Goal: Transaction & Acquisition: Purchase product/service

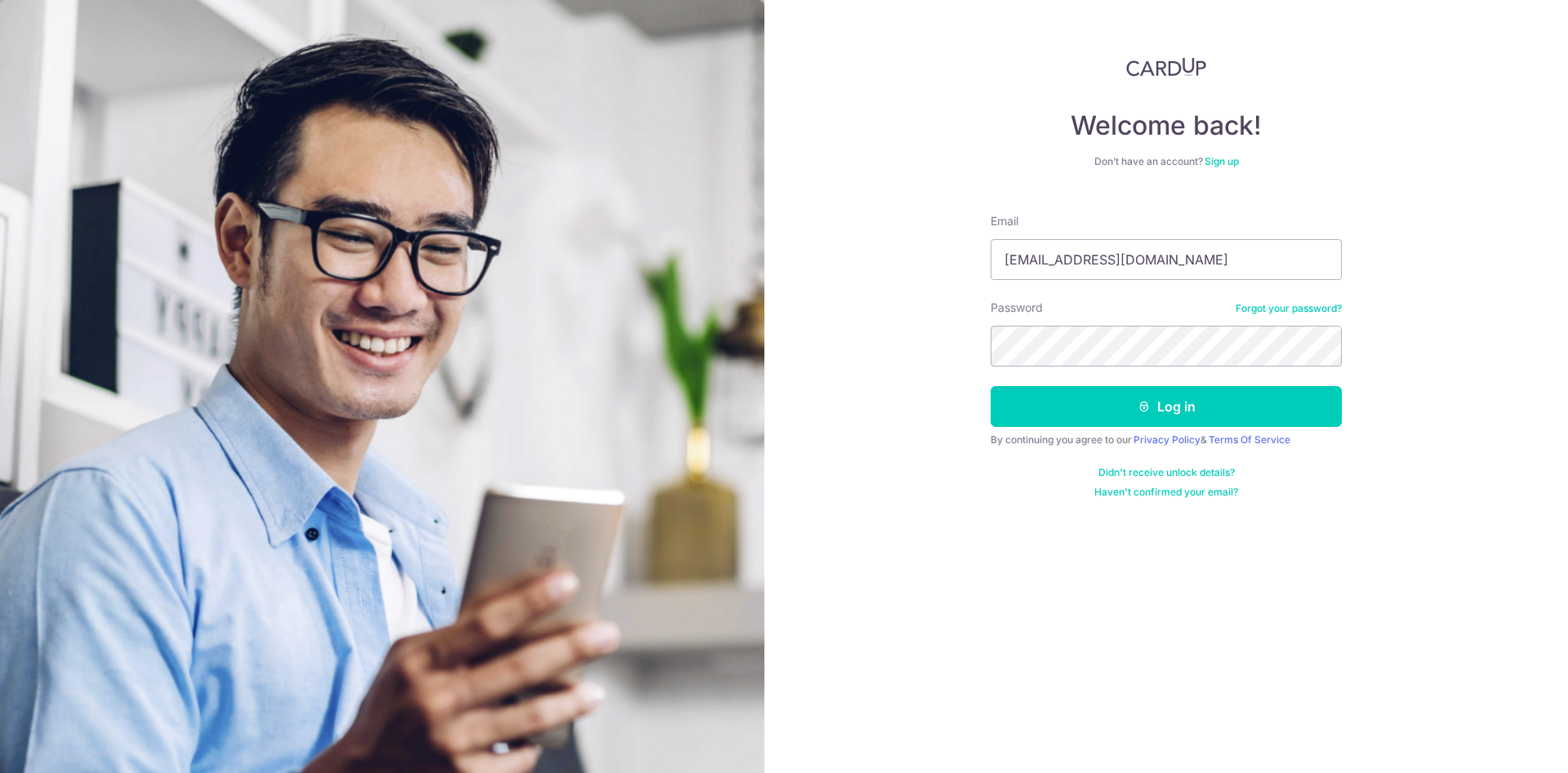
type input "bangwx@gmail.com"
click at [1234, 391] on button "Log in" at bounding box center [1165, 406] width 351 height 41
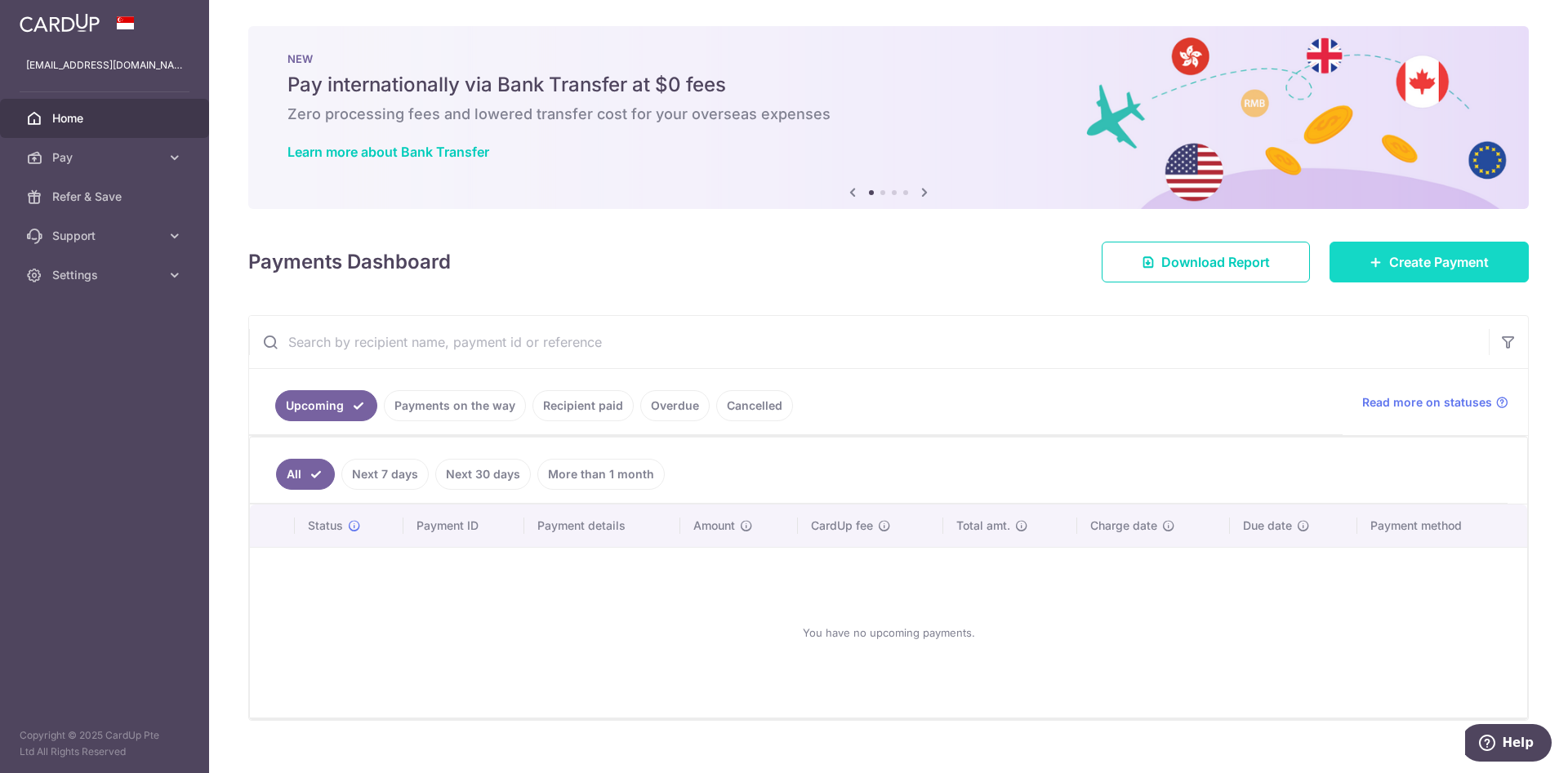
click at [1428, 256] on span "Create Payment" at bounding box center [1438, 262] width 100 height 19
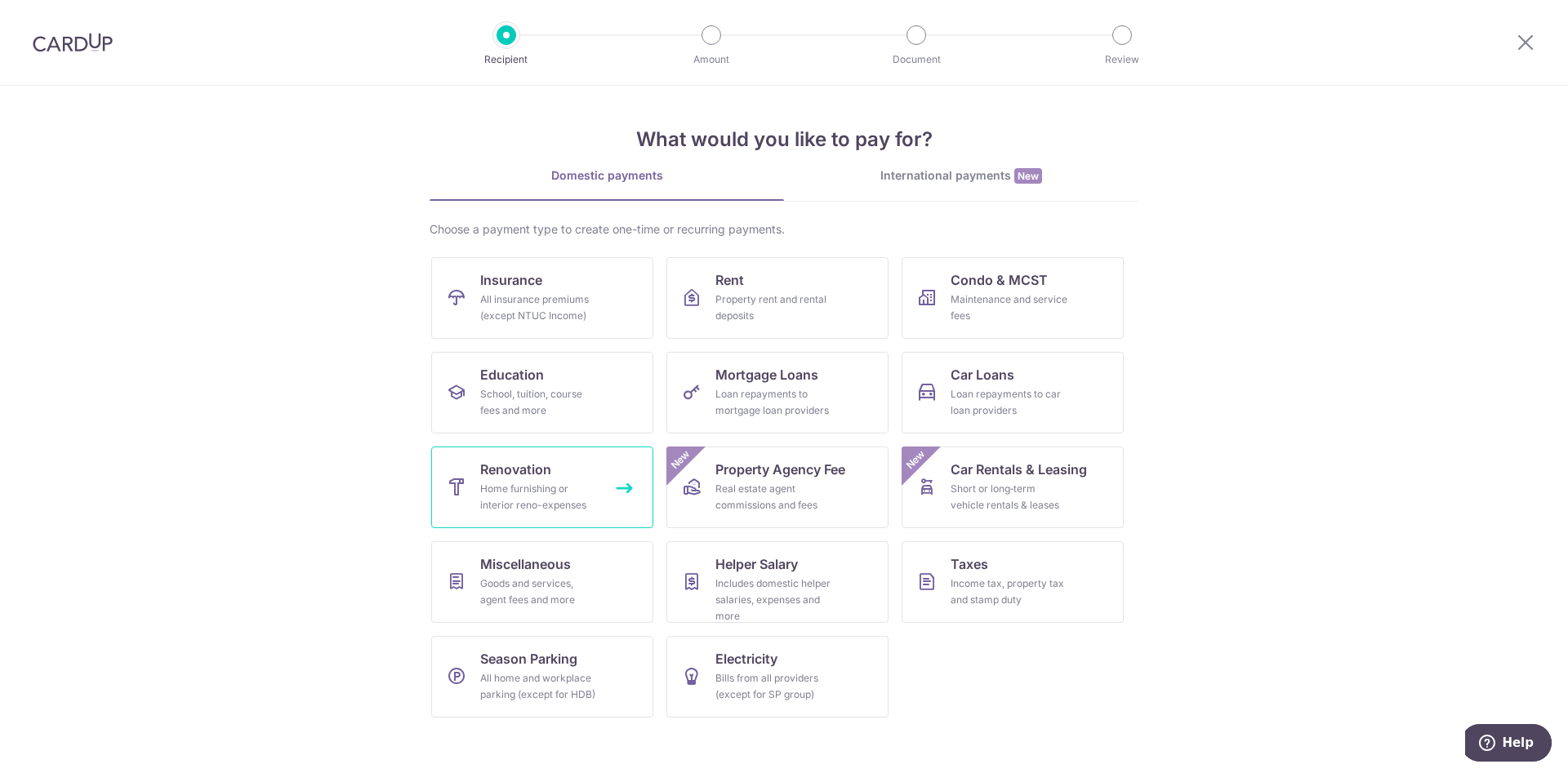
click at [526, 488] on div "Home furnishing or interior reno-expenses" at bounding box center [539, 497] width 118 height 32
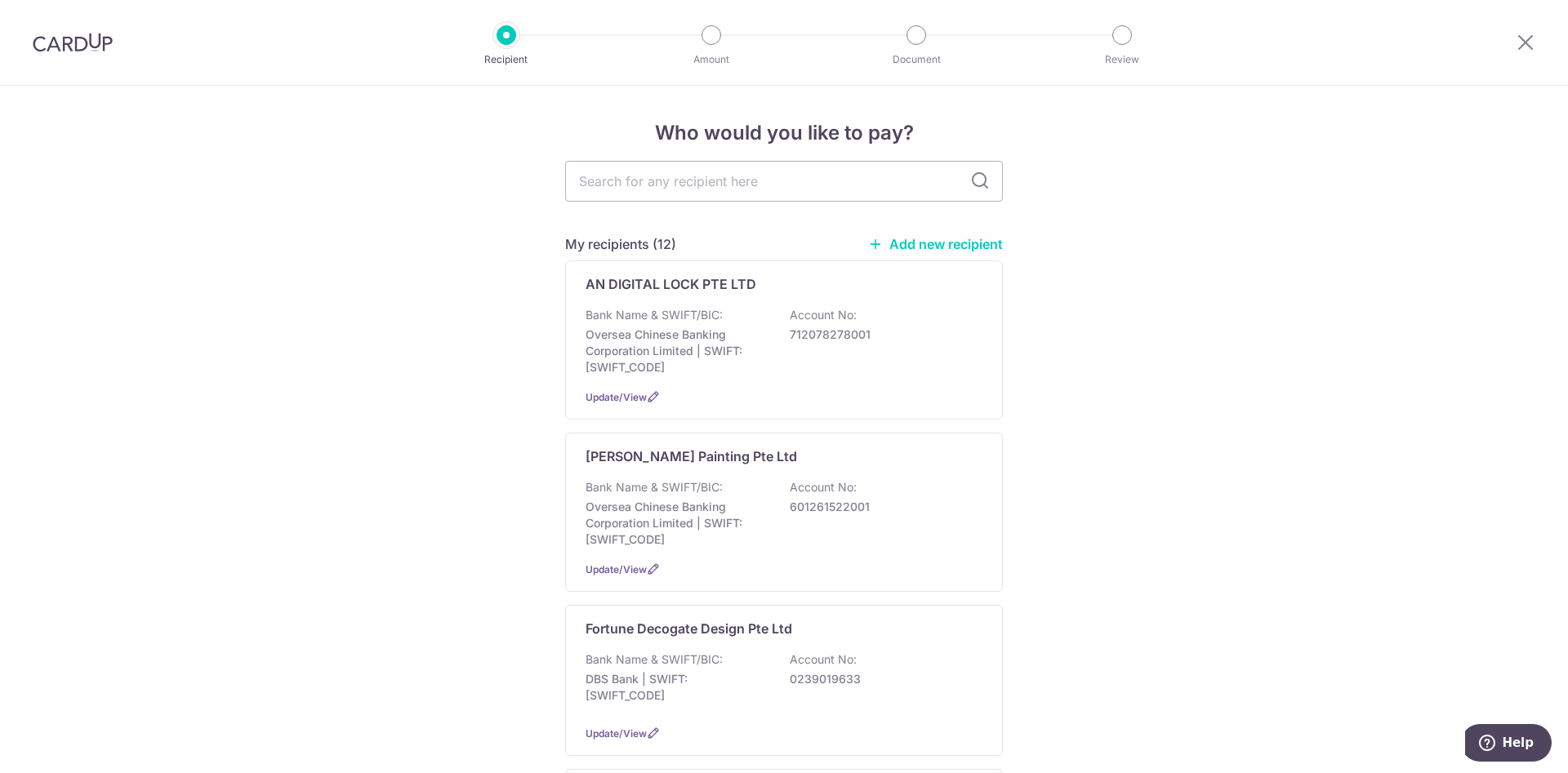
click at [915, 244] on link "Add new recipient" at bounding box center [936, 244] width 135 height 17
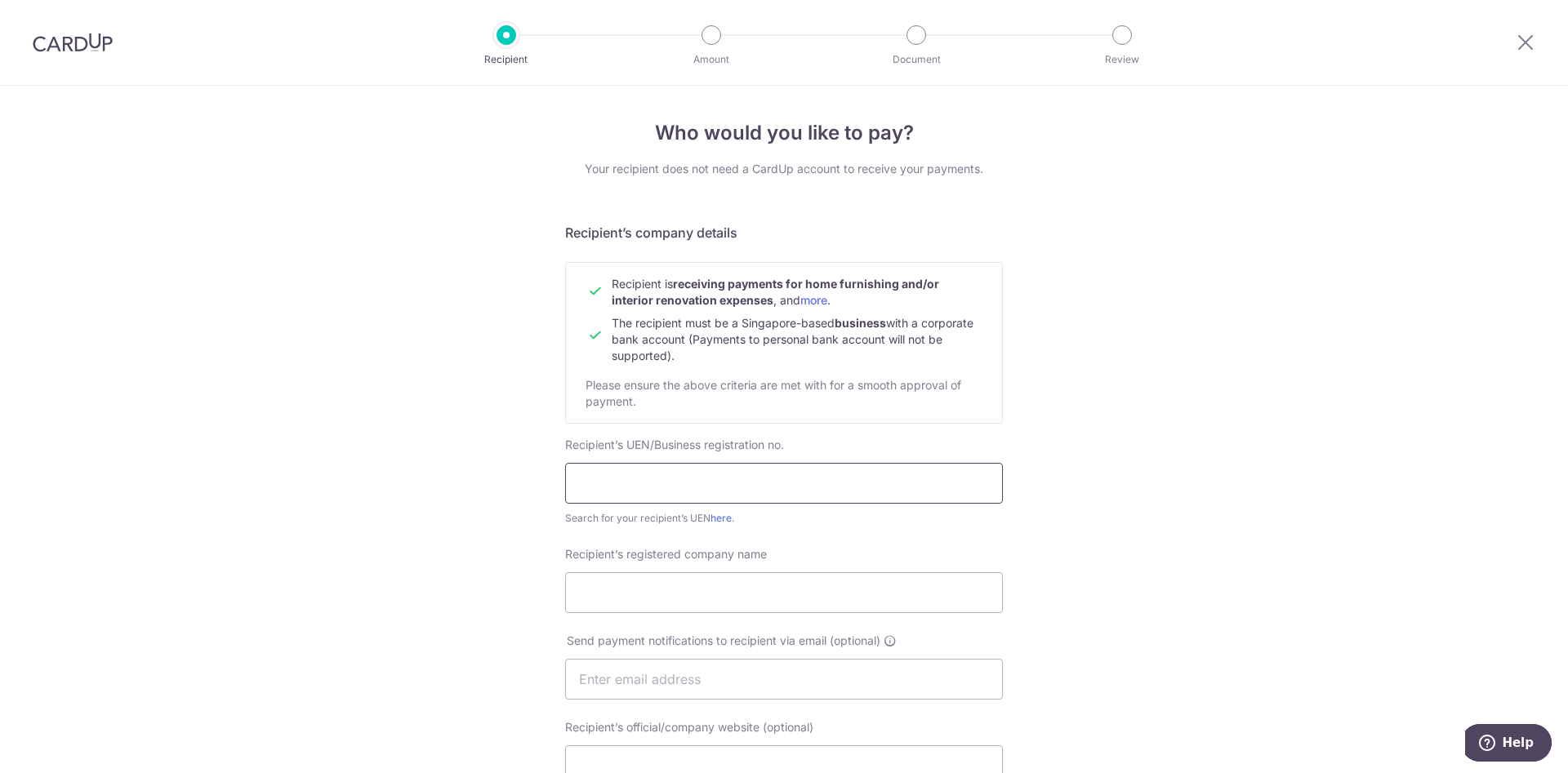
click at [793, 480] on input "text" at bounding box center [783, 483] width 438 height 41
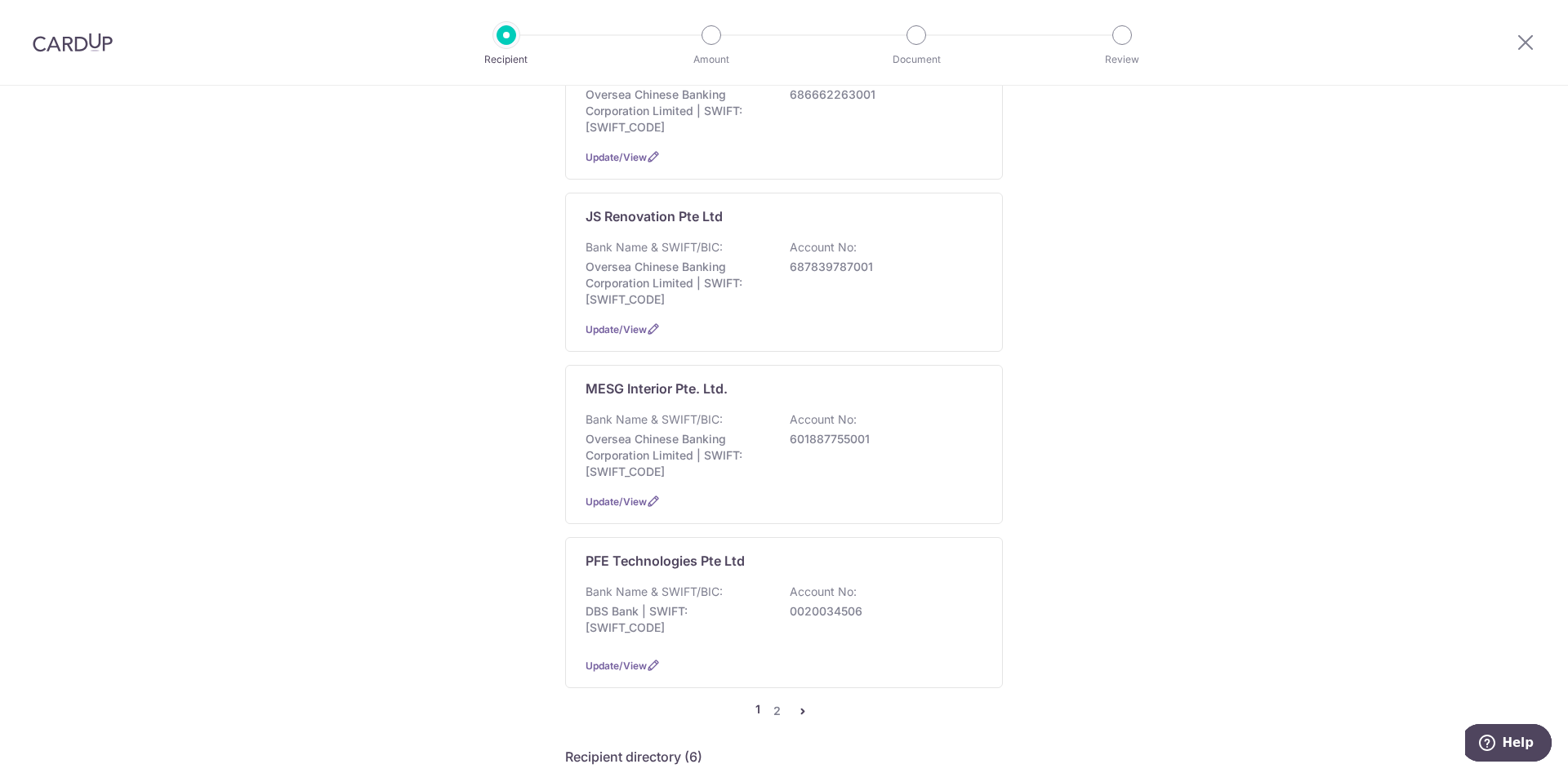
scroll to position [1416, 0]
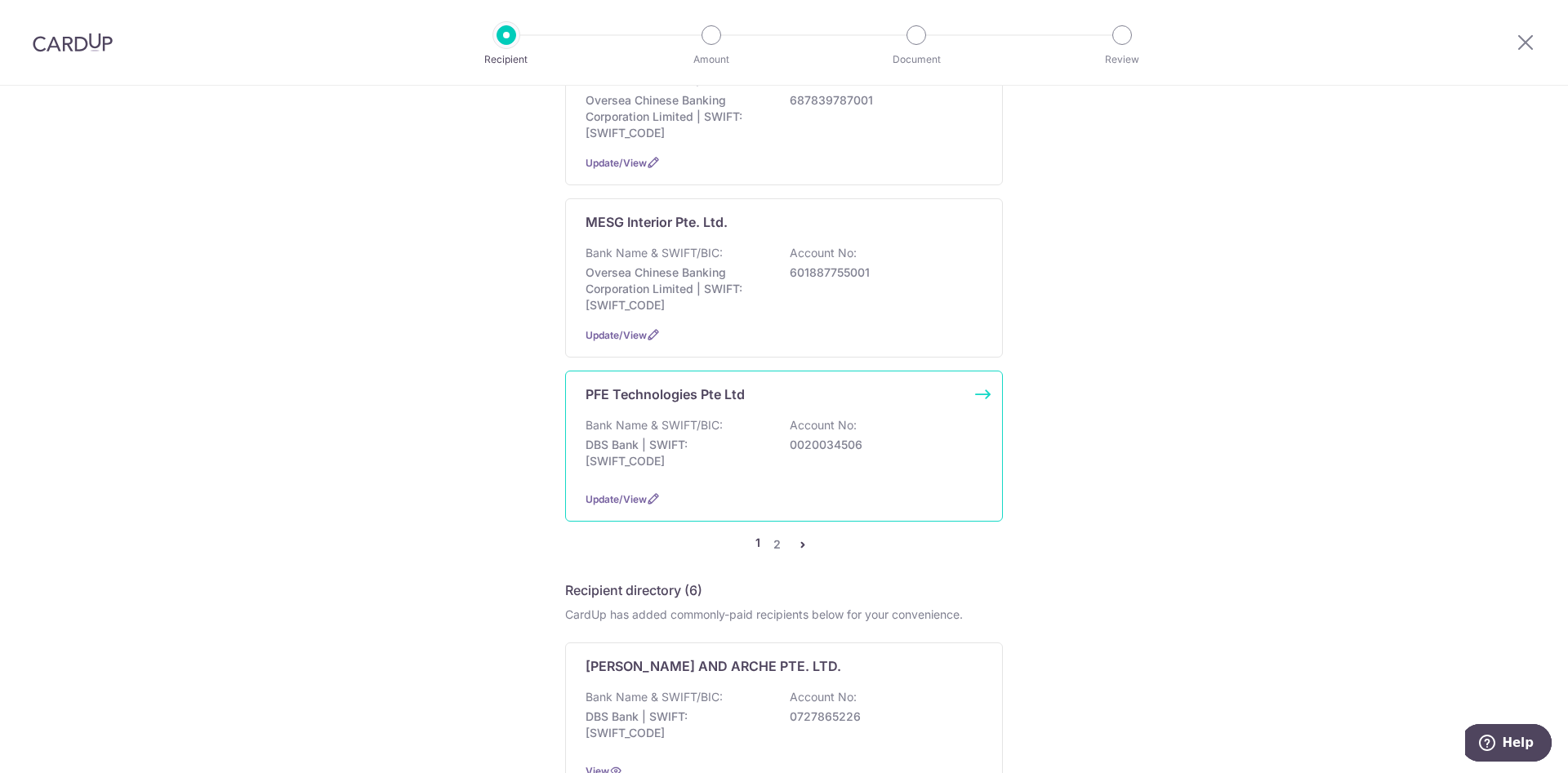
click at [703, 478] on div "Bank Name & SWIFT/BIC: DBS Bank | SWIFT: DBSSSGSGXXX Account No: 0020034506" at bounding box center [783, 447] width 397 height 60
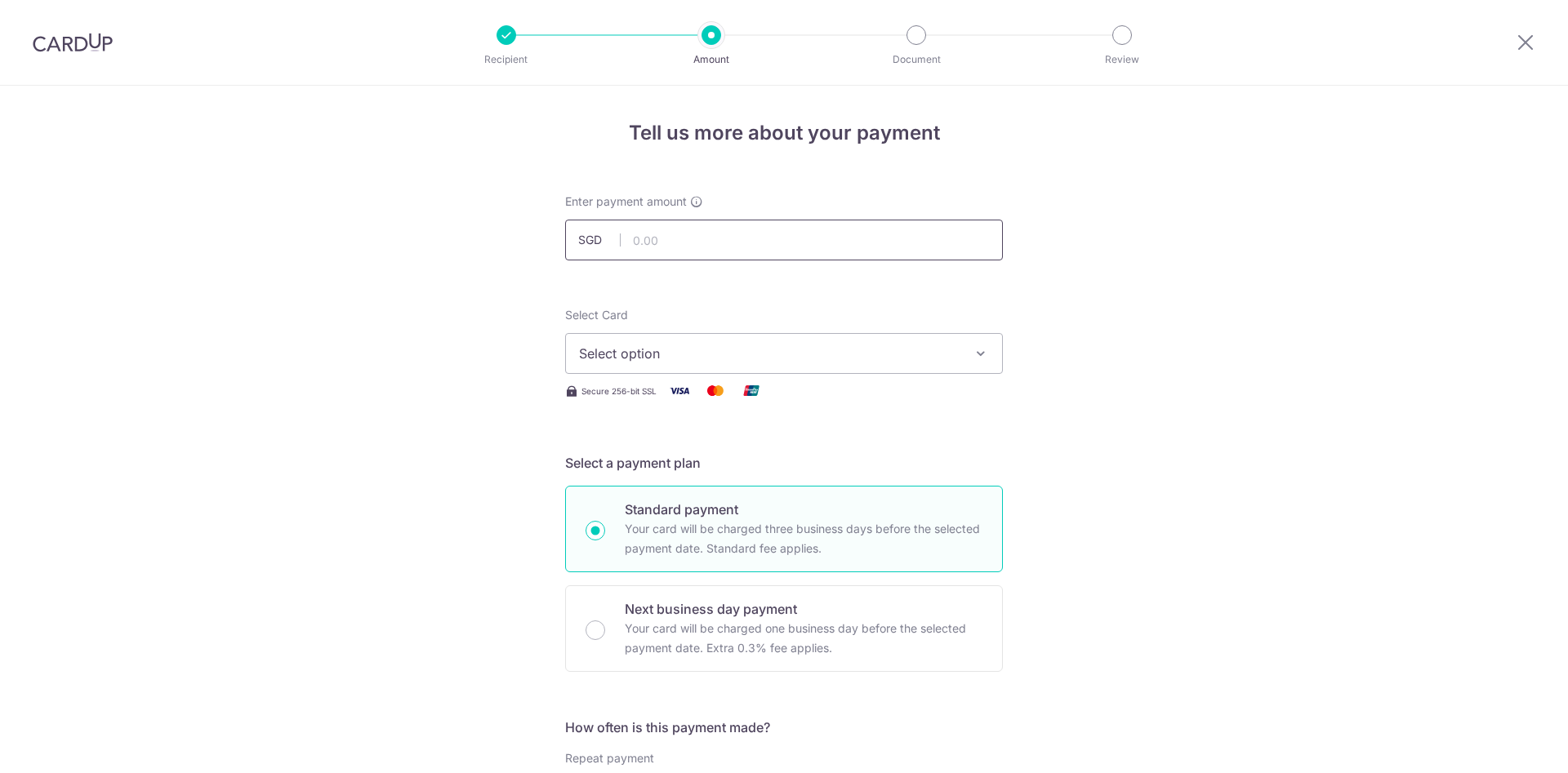
click at [703, 251] on input "text" at bounding box center [783, 240] width 438 height 41
type input "806.34"
click at [811, 359] on span "Select option" at bounding box center [768, 353] width 380 height 19
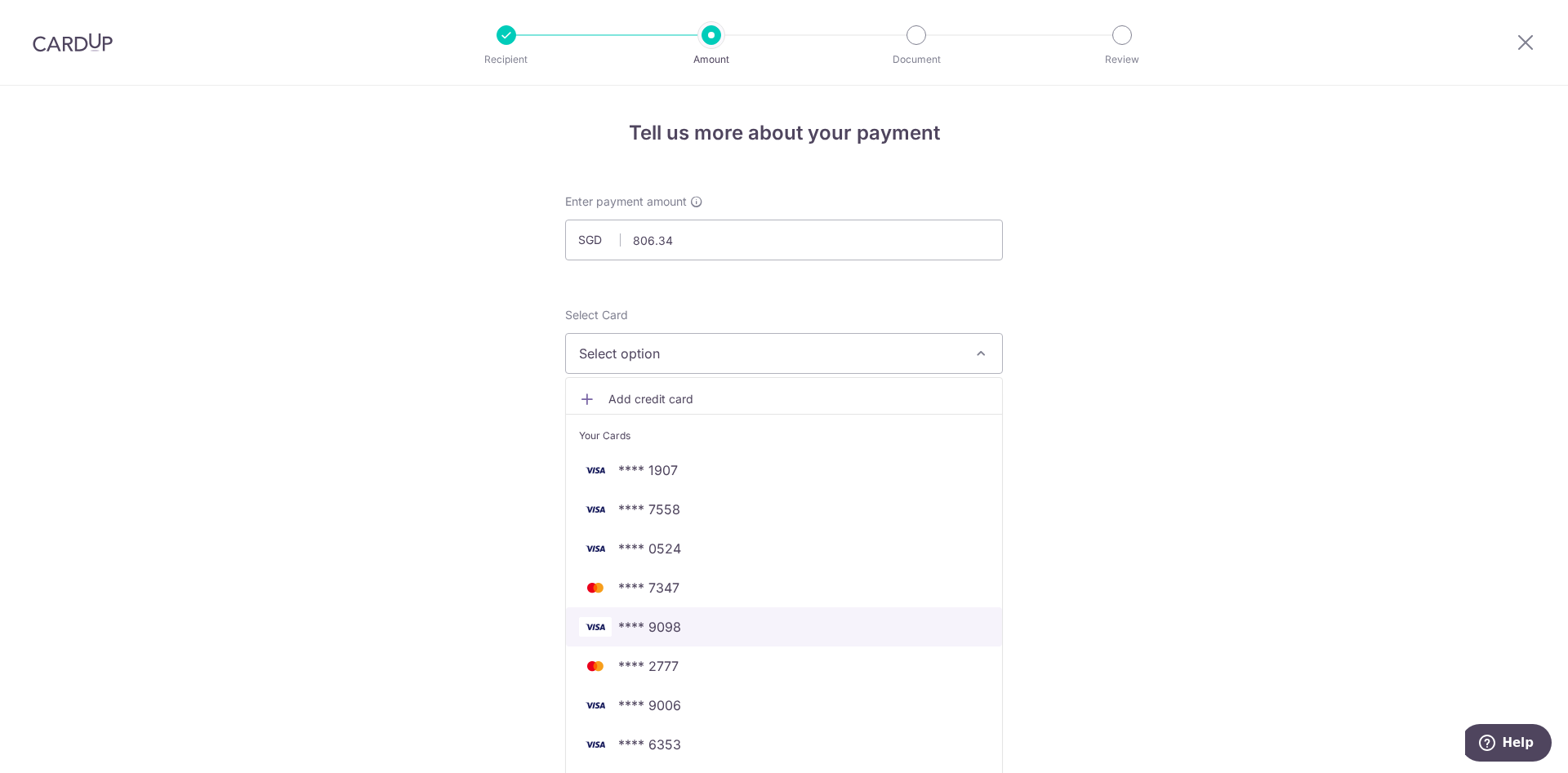
click at [659, 634] on span "**** 9098" at bounding box center [650, 627] width 63 height 19
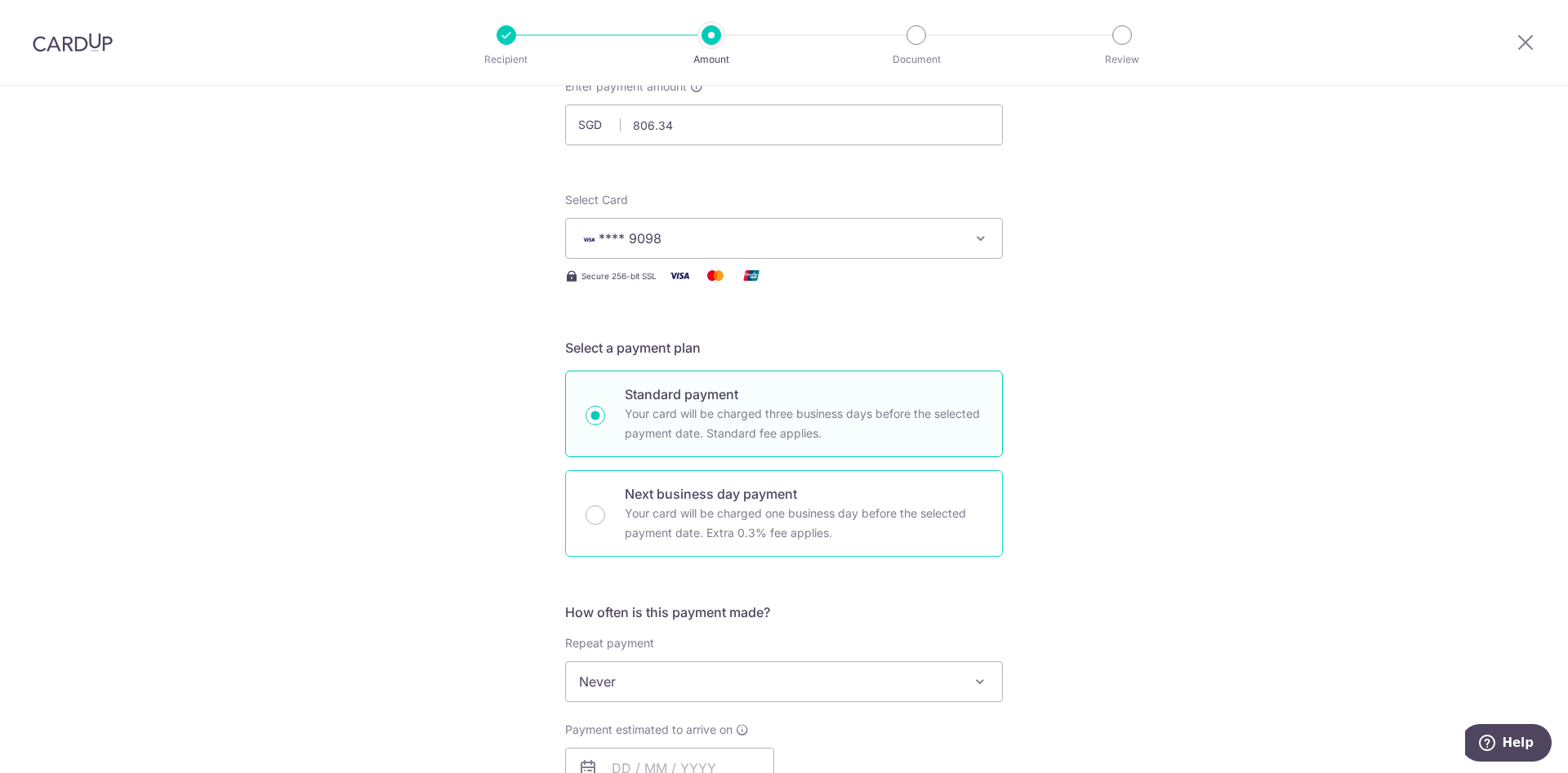
scroll to position [333, 0]
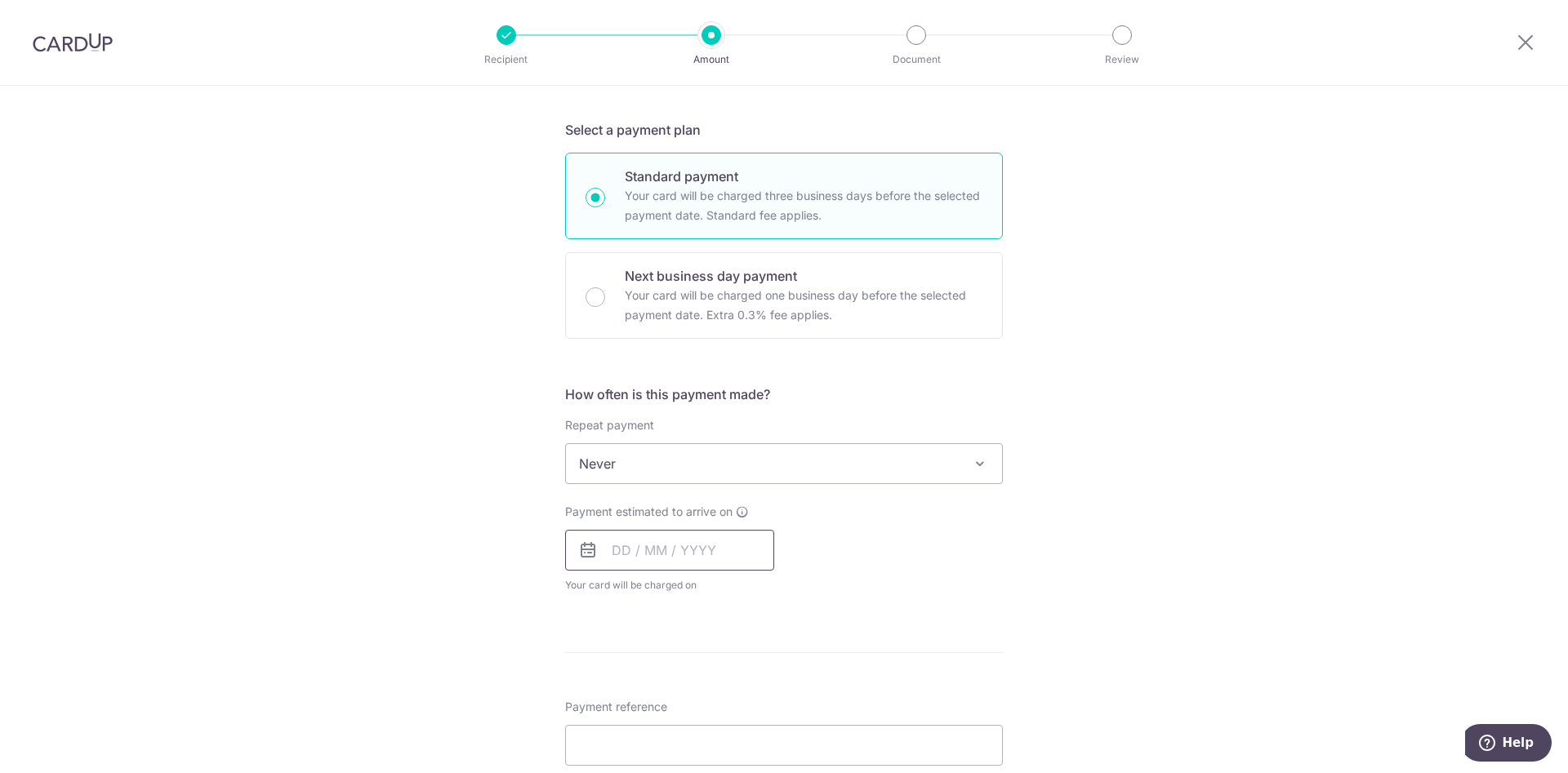
click at [644, 553] on input "text" at bounding box center [669, 550] width 209 height 41
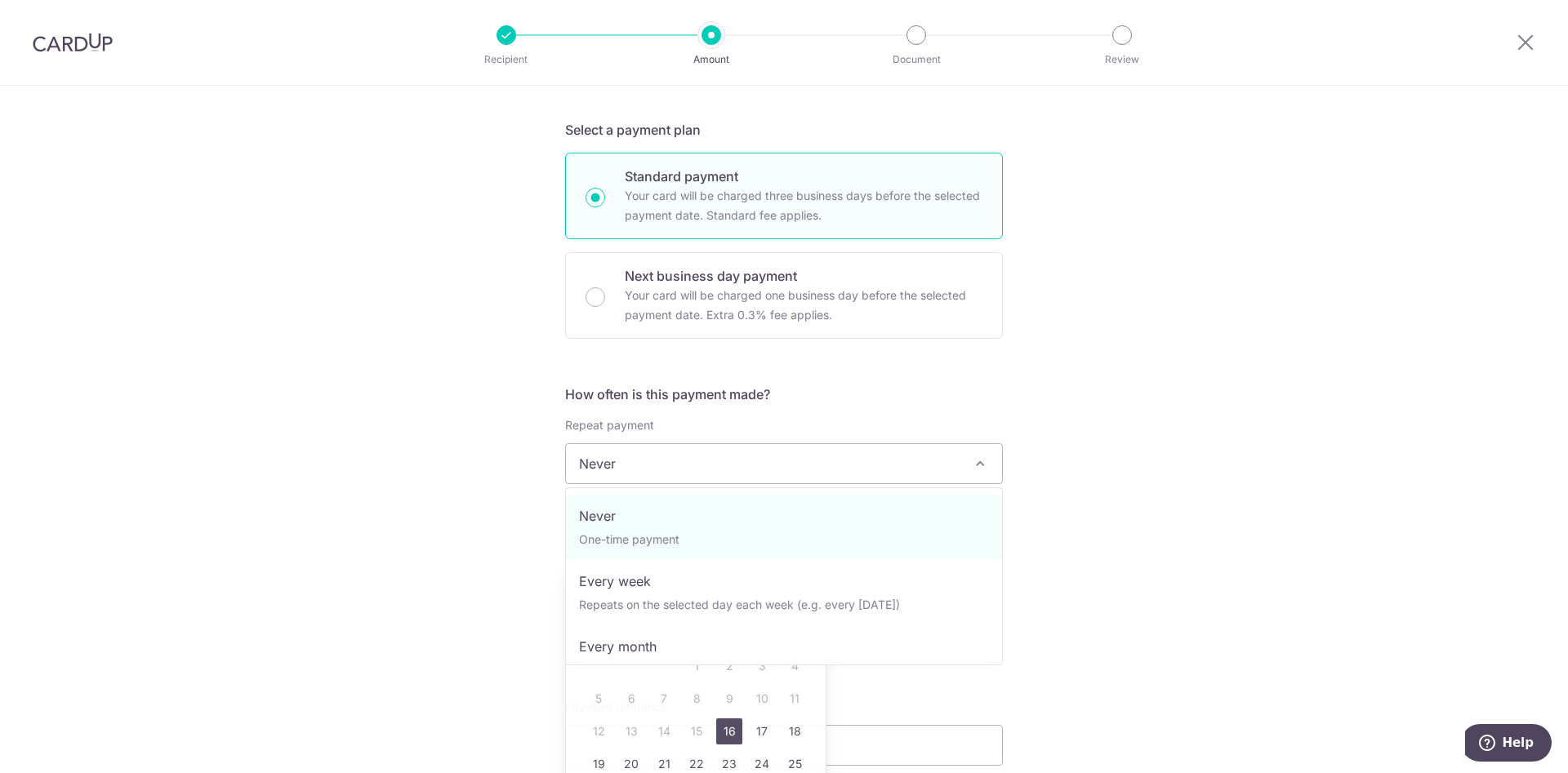
click at [677, 463] on span "Never" at bounding box center [783, 464] width 436 height 39
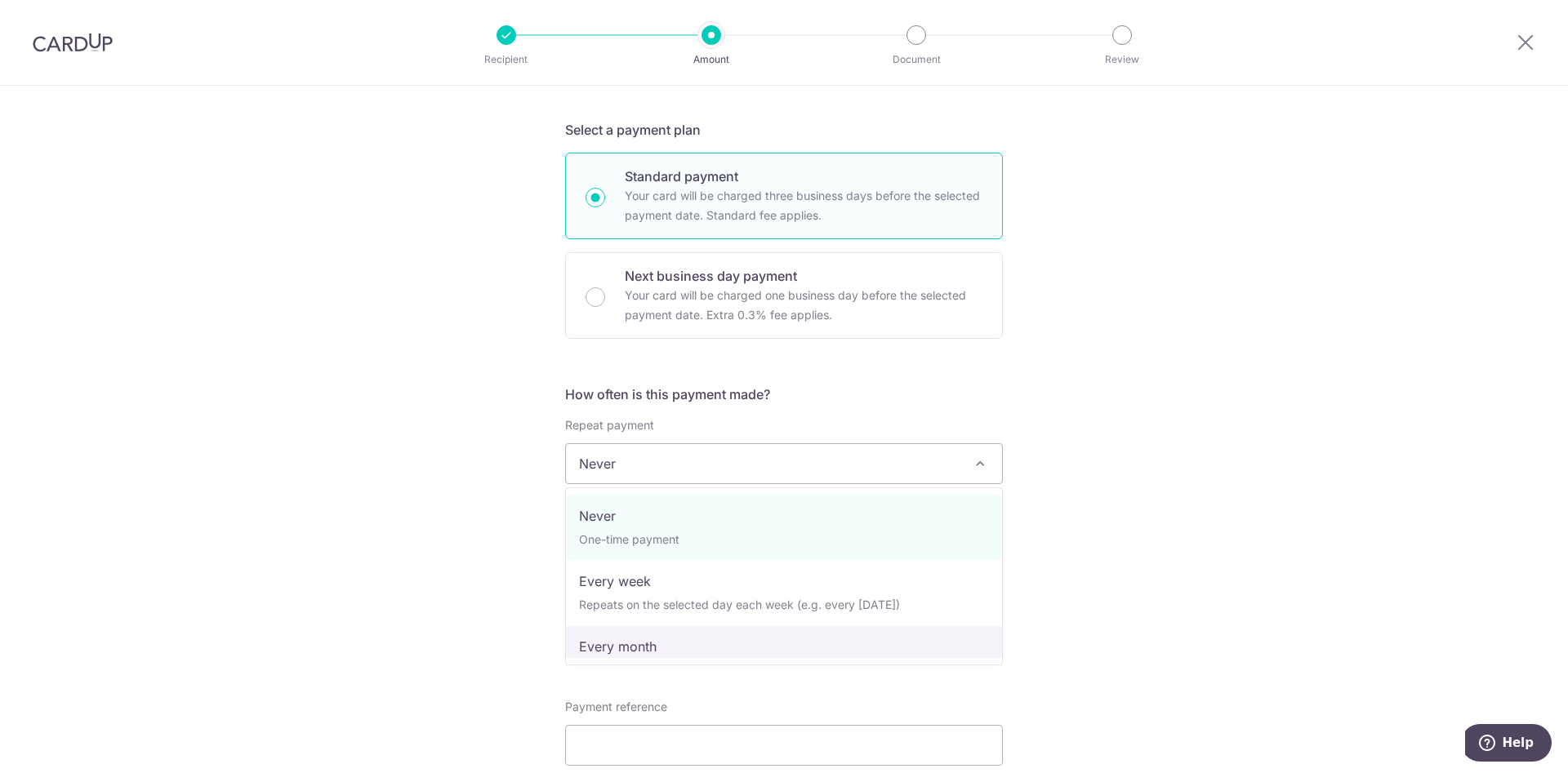
select select "3"
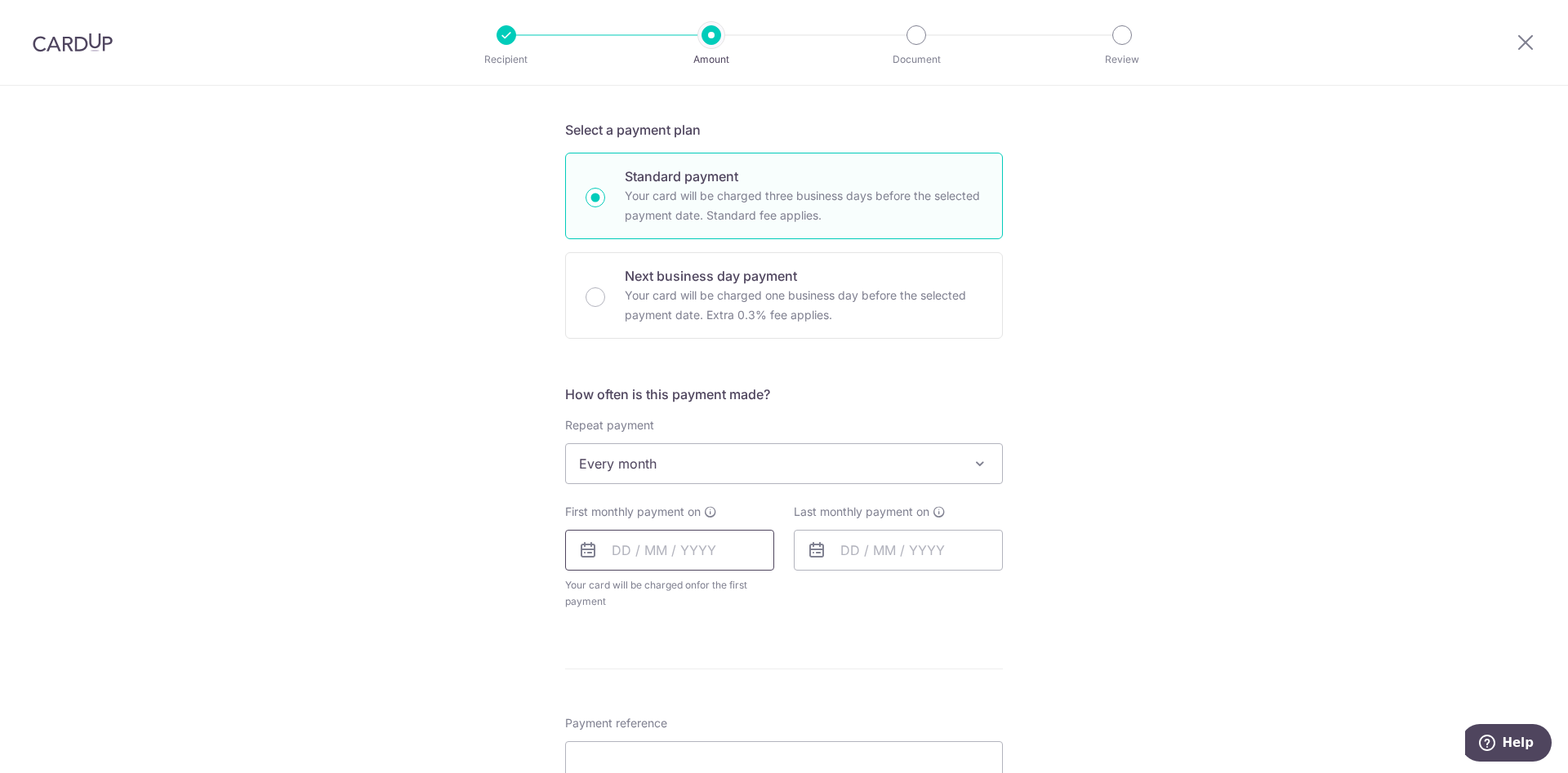
click at [693, 544] on input "text" at bounding box center [669, 550] width 209 height 41
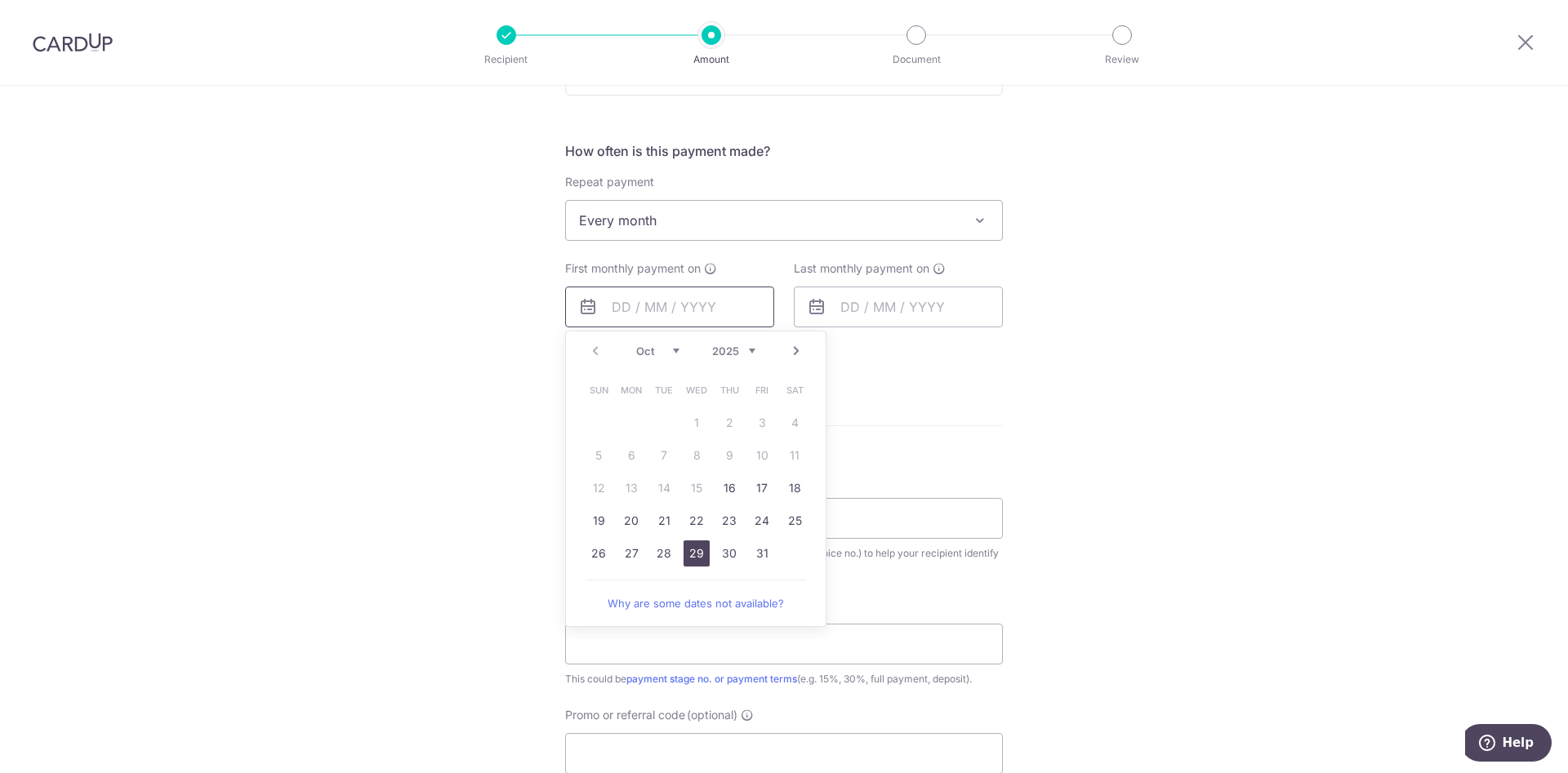
scroll to position [583, 0]
click at [799, 347] on link "Next" at bounding box center [795, 344] width 19 height 19
click at [793, 353] on link "Next" at bounding box center [795, 344] width 19 height 19
click at [730, 482] on link "15" at bounding box center [729, 481] width 26 height 26
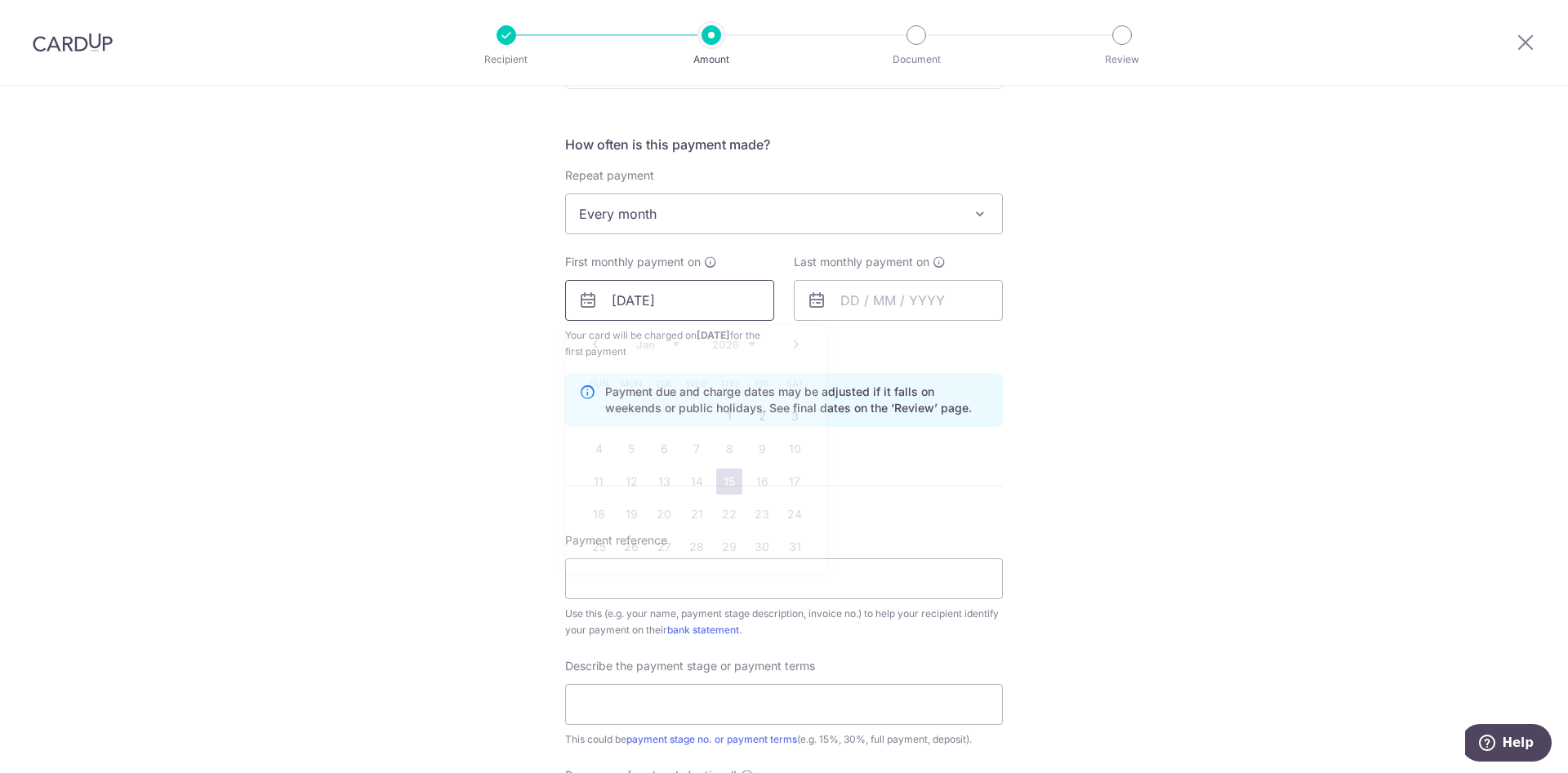
click at [661, 295] on input "15/01/2026" at bounding box center [669, 301] width 209 height 41
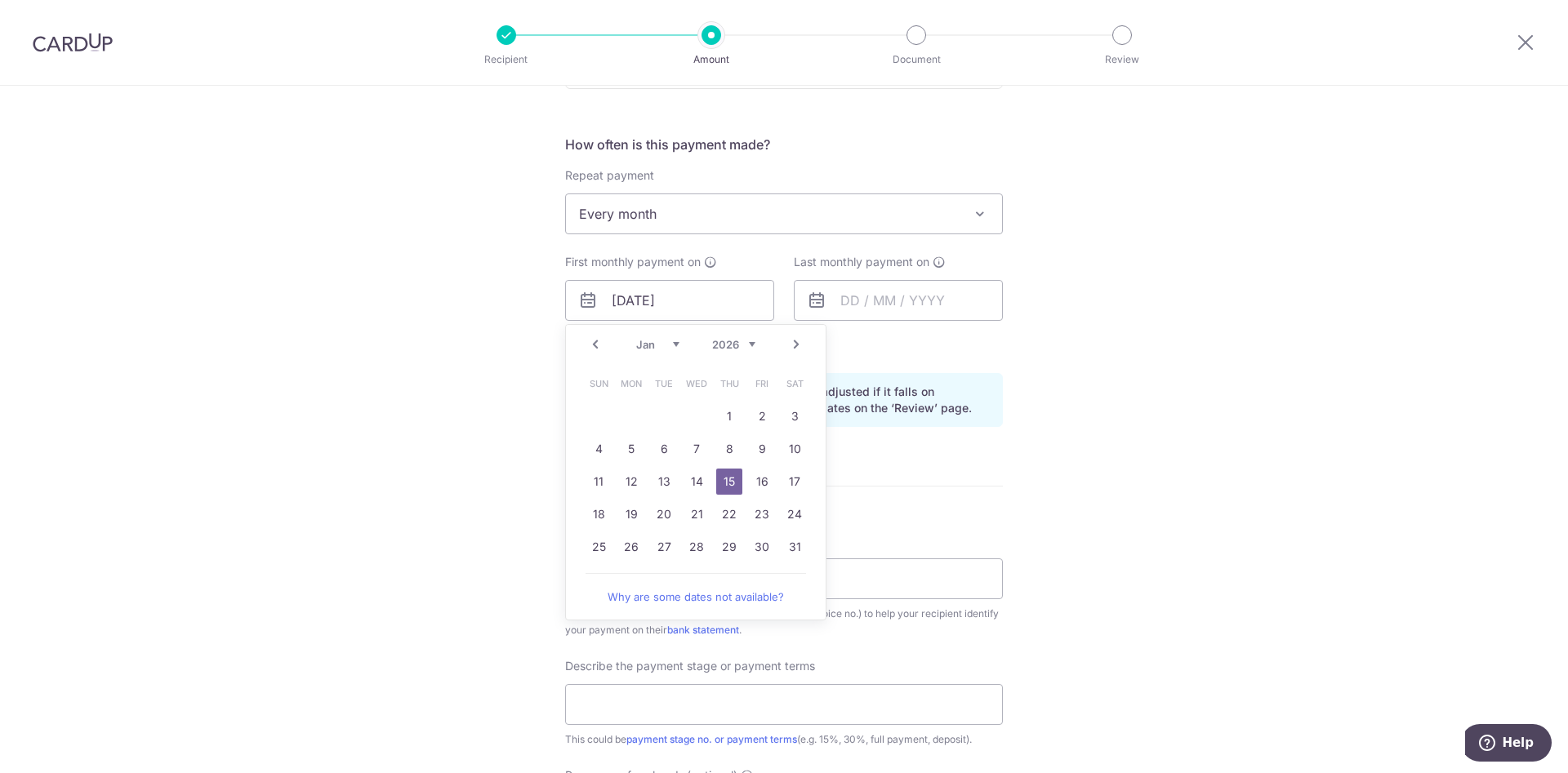
click at [592, 343] on link "Prev" at bounding box center [594, 344] width 19 height 19
click at [592, 343] on div "Prev Next Oct Nov Dec 2025 2026 2027 2028 2029 2030 2031 2032 2033 2034 2035" at bounding box center [695, 344] width 260 height 39
click at [732, 481] on link "16" at bounding box center [729, 481] width 26 height 26
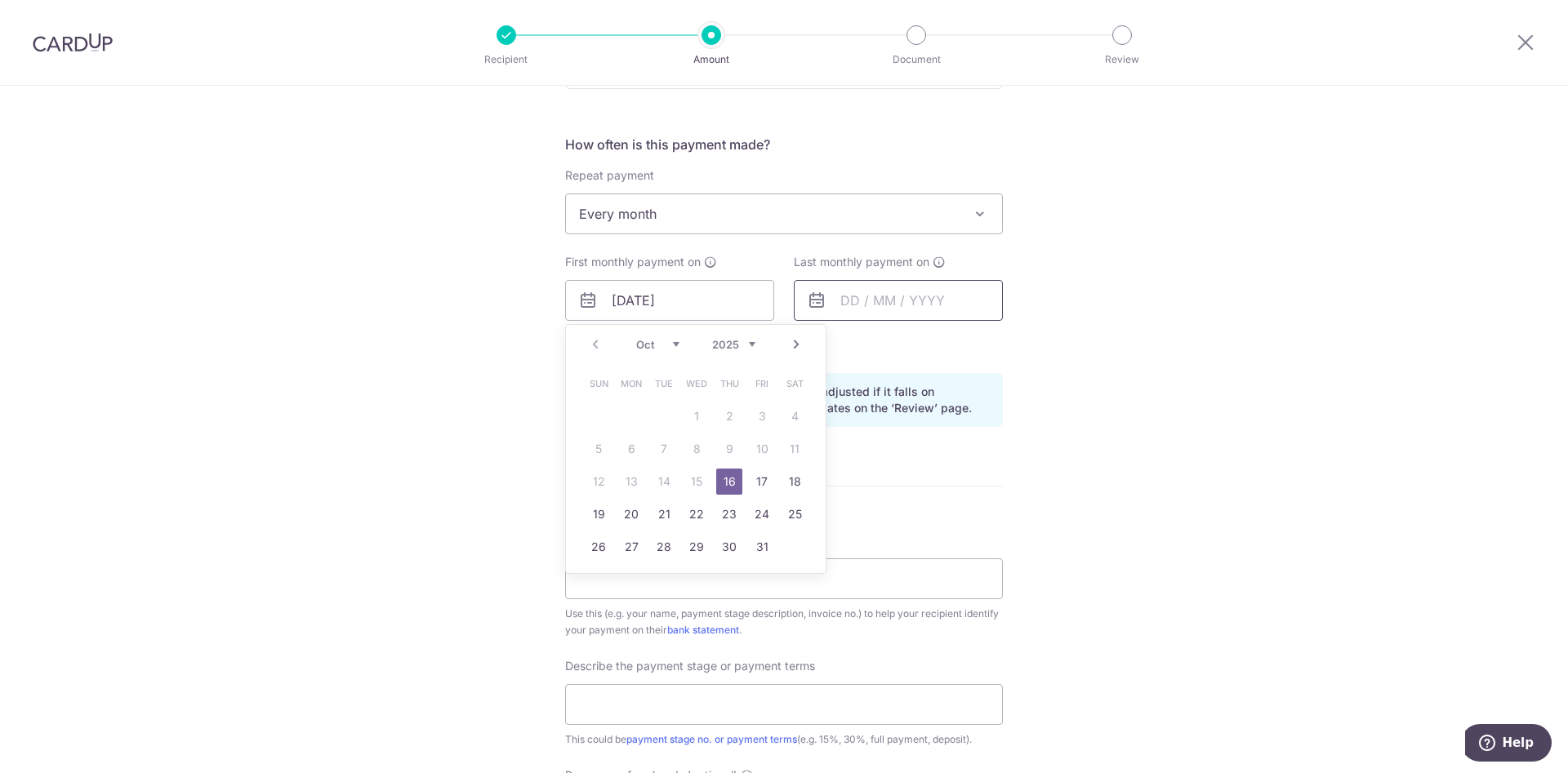
type input "[DATE]"
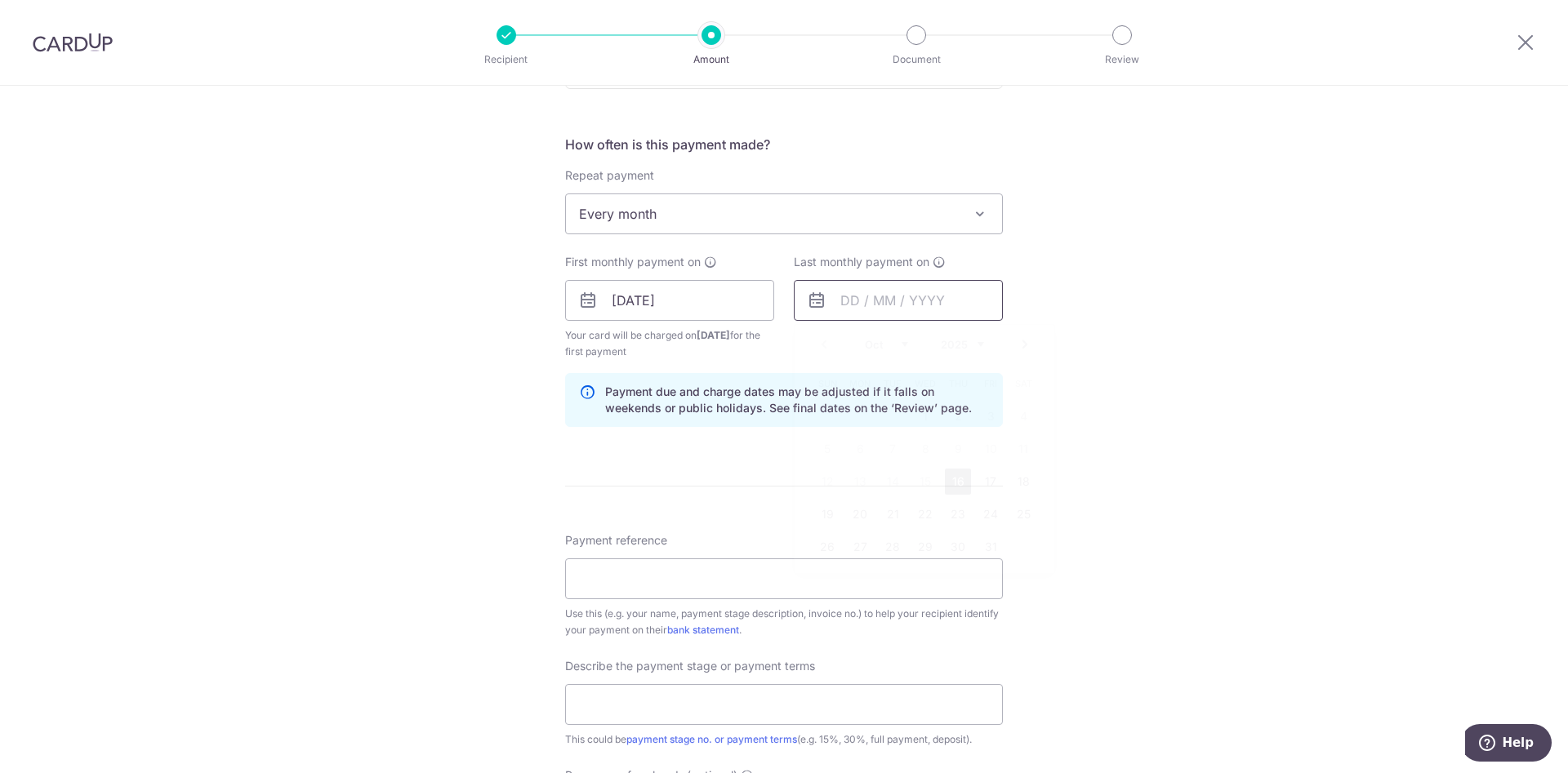
click at [871, 297] on input "text" at bounding box center [898, 301] width 209 height 41
click at [1021, 344] on link "Next" at bounding box center [1024, 344] width 19 height 19
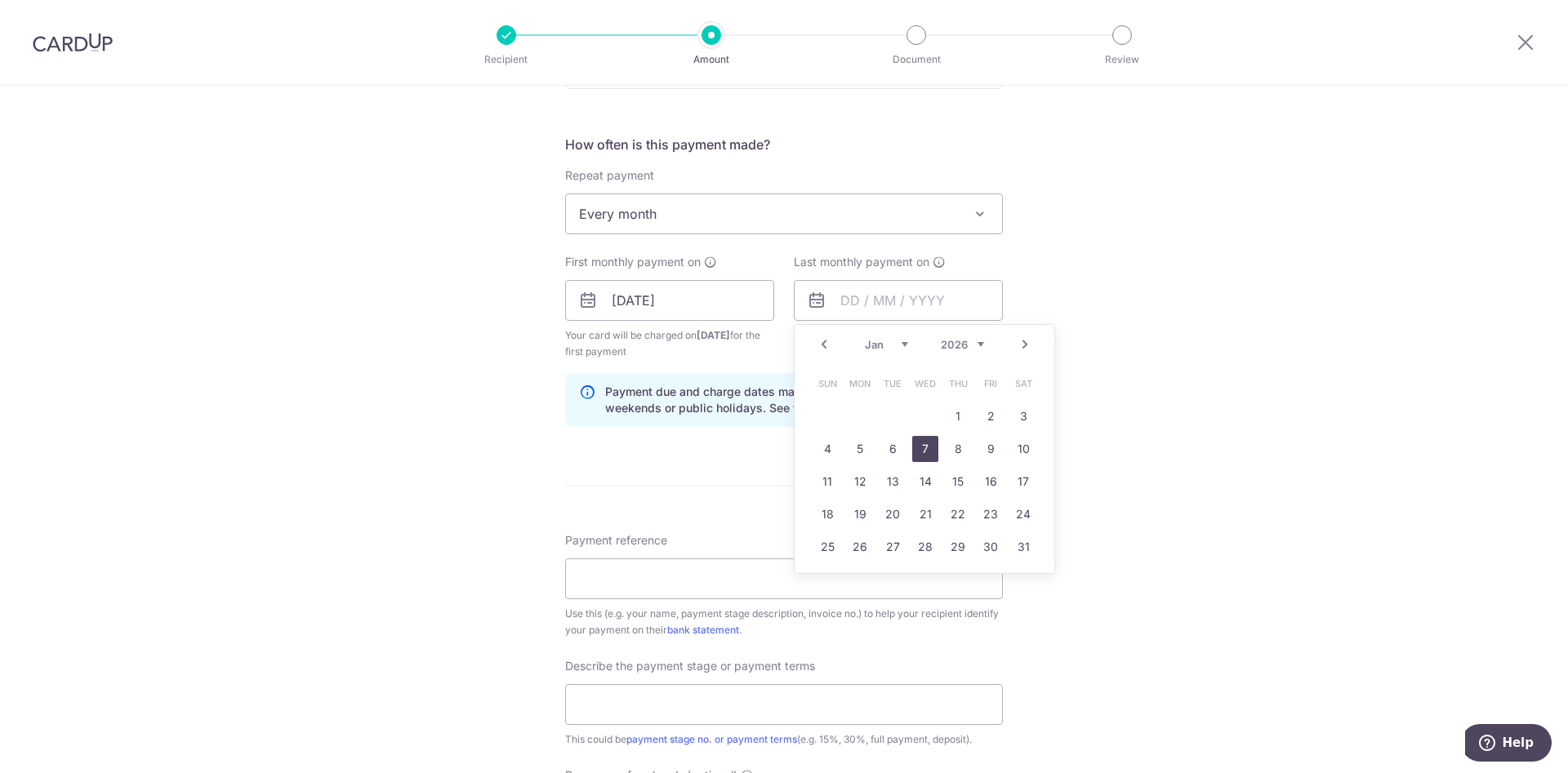
click at [925, 447] on link "7" at bounding box center [925, 449] width 26 height 26
type input "07/01/2026"
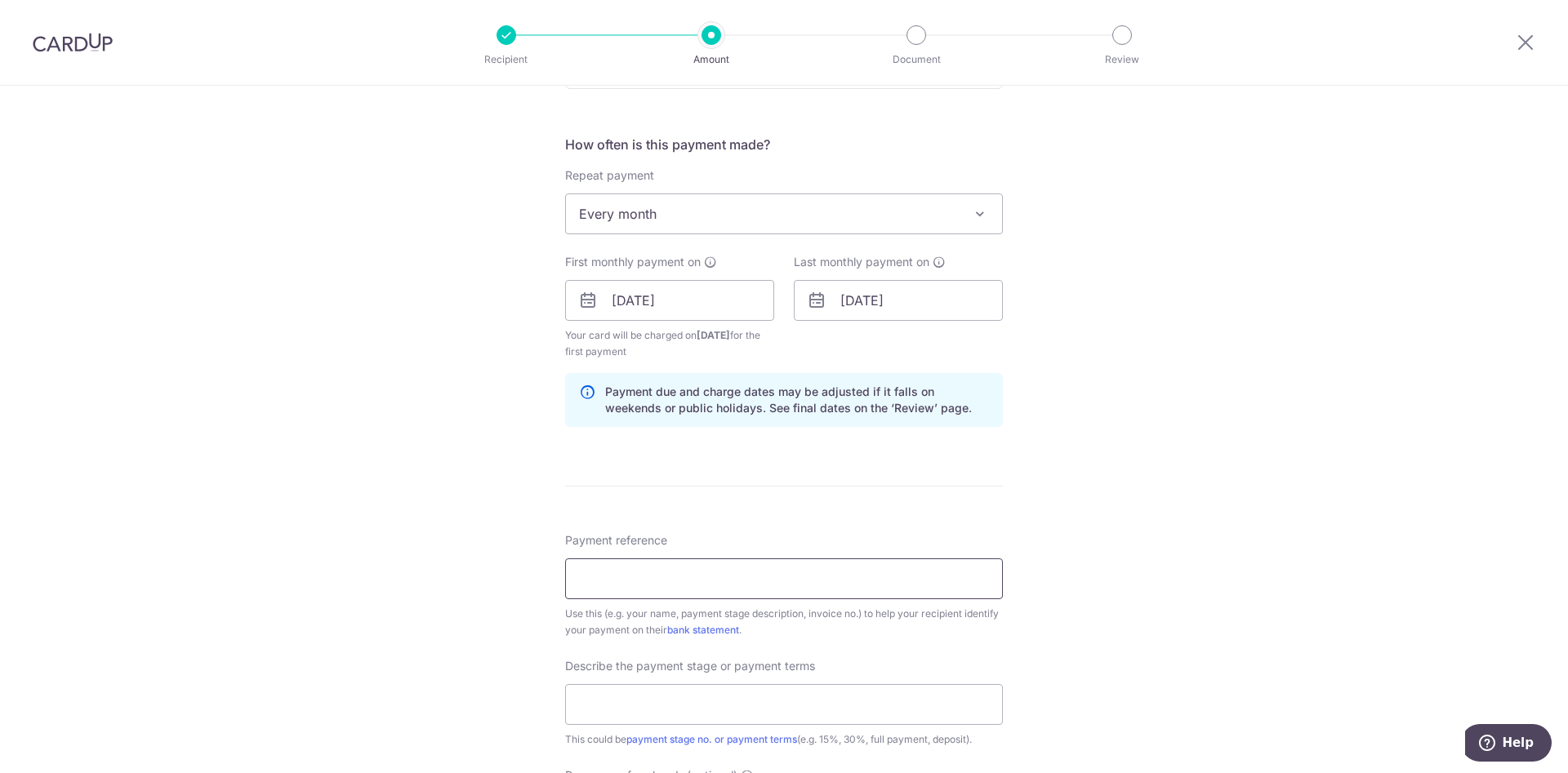
click at [724, 590] on input "Payment reference" at bounding box center [783, 579] width 438 height 41
type input "Benson 445B New Punggol Road 02-740"
click at [685, 706] on input "text" at bounding box center [783, 704] width 438 height 41
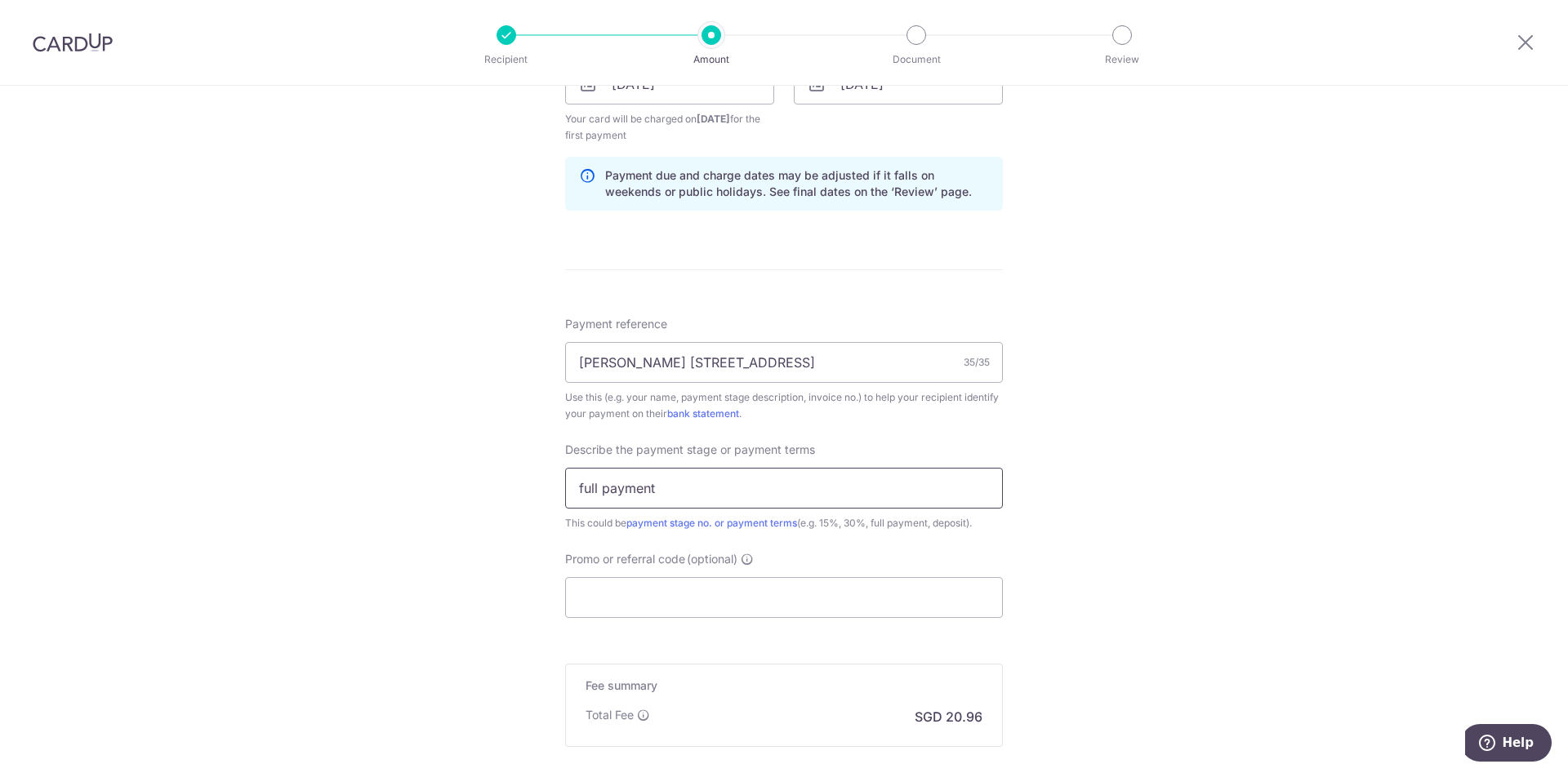
scroll to position [833, 0]
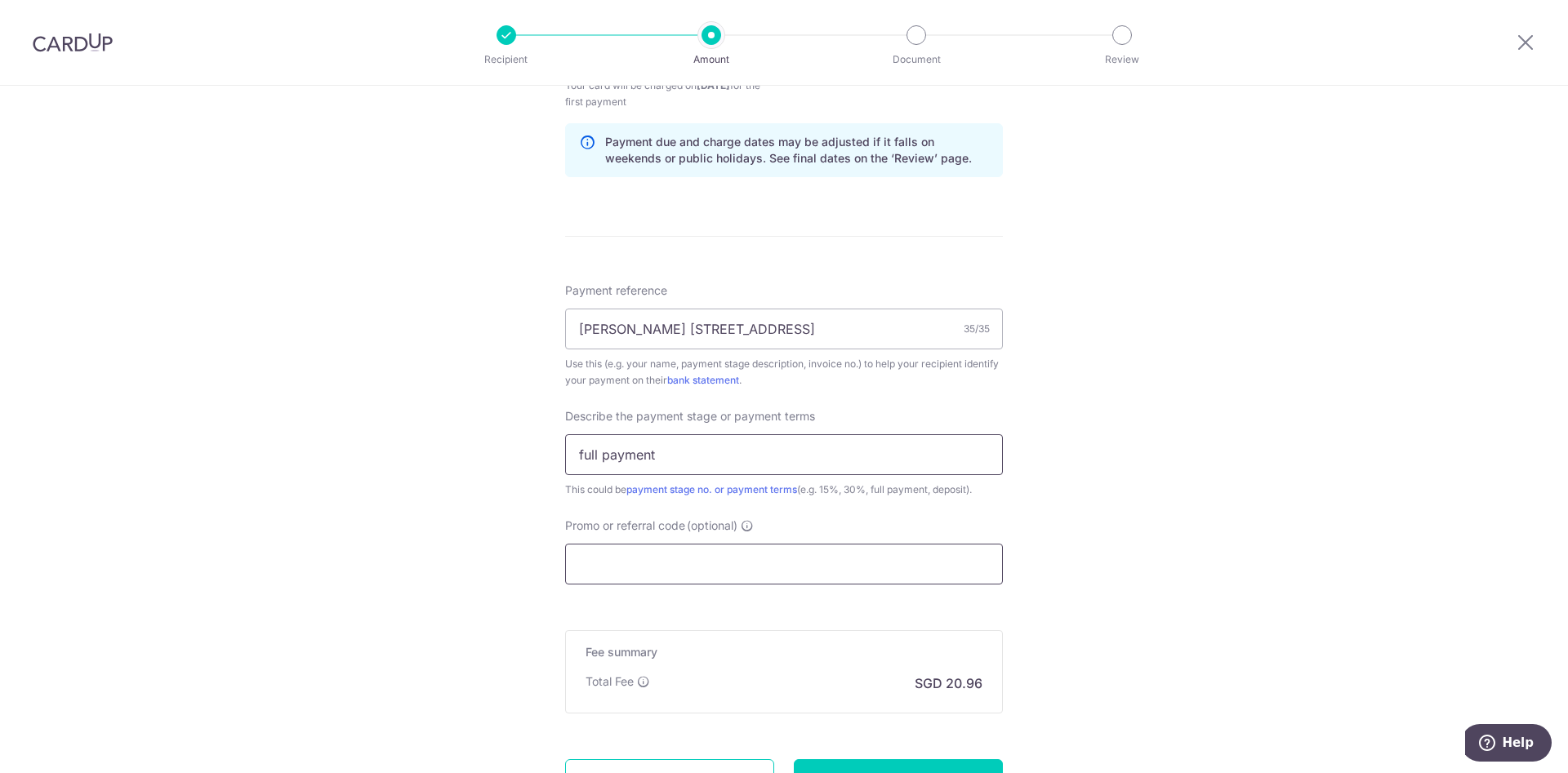
type input "full payment"
click at [797, 564] on input "Promo or referral code (optional)" at bounding box center [783, 564] width 438 height 41
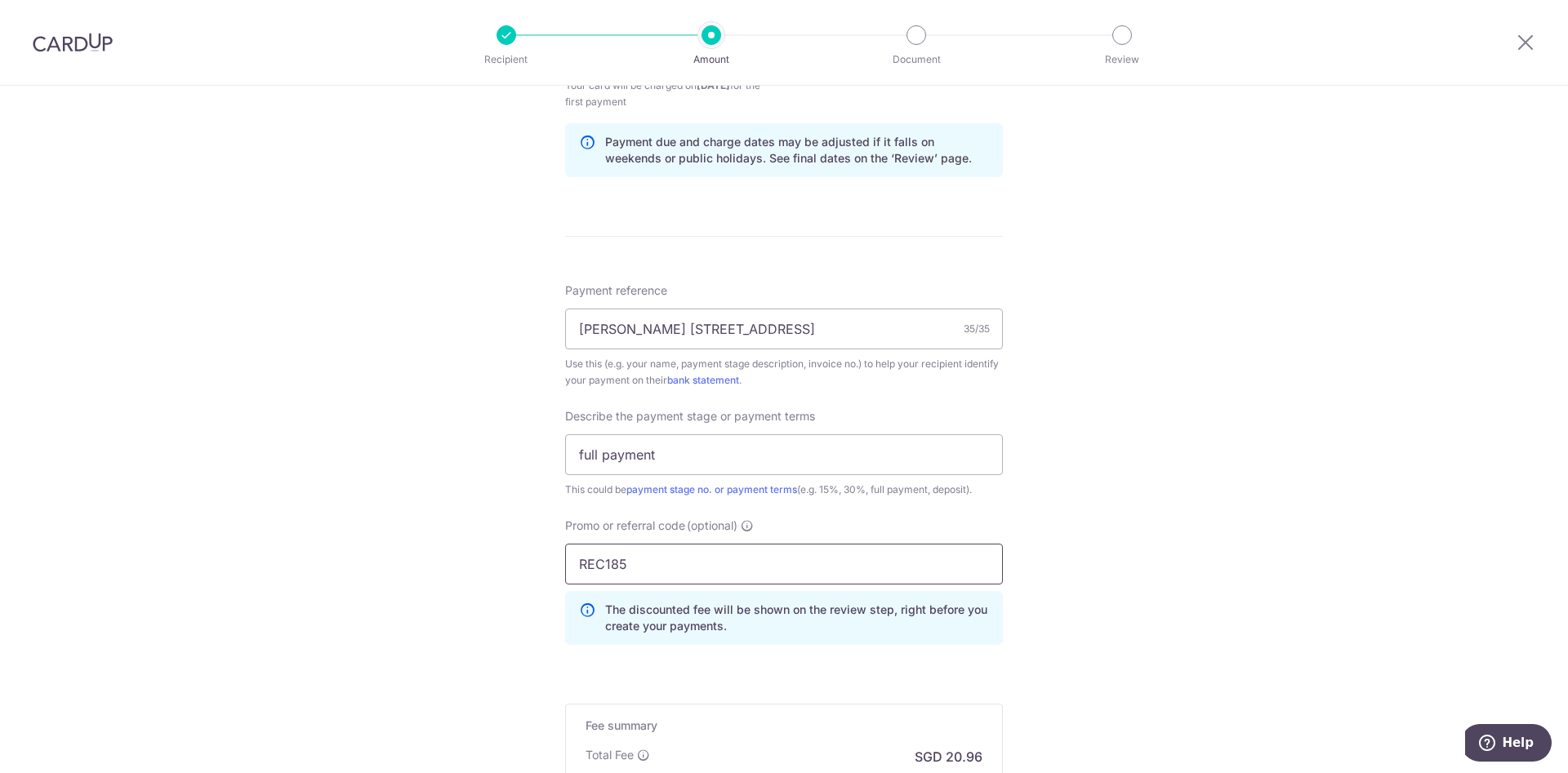
type input "REC185"
click at [1137, 550] on div "Tell us more about your payment Enter payment amount SGD 806.34 806.34 Select C…" at bounding box center [784, 124] width 1568 height 1743
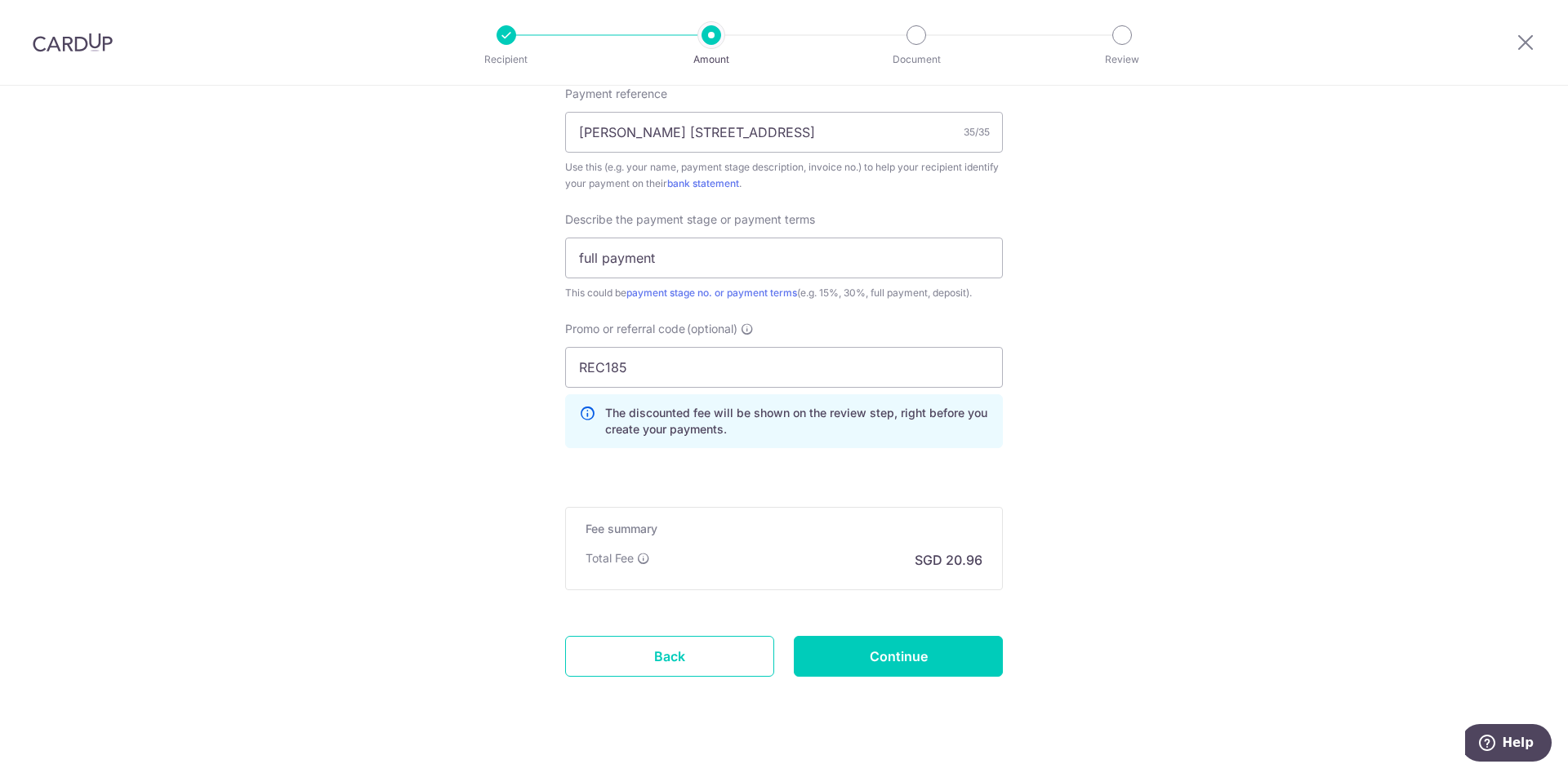
scroll to position [1056, 0]
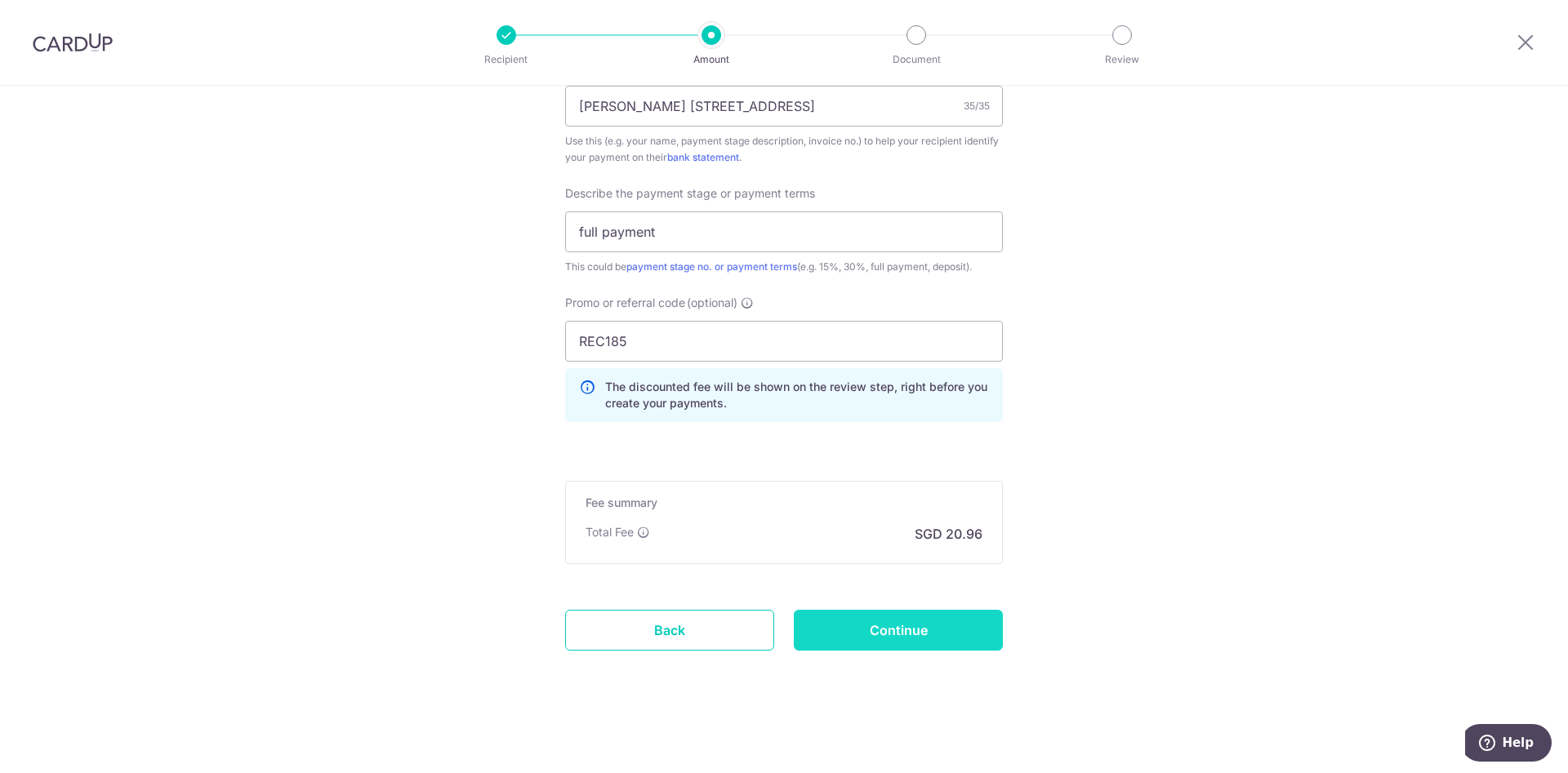
click at [813, 637] on input "Continue" at bounding box center [898, 630] width 209 height 41
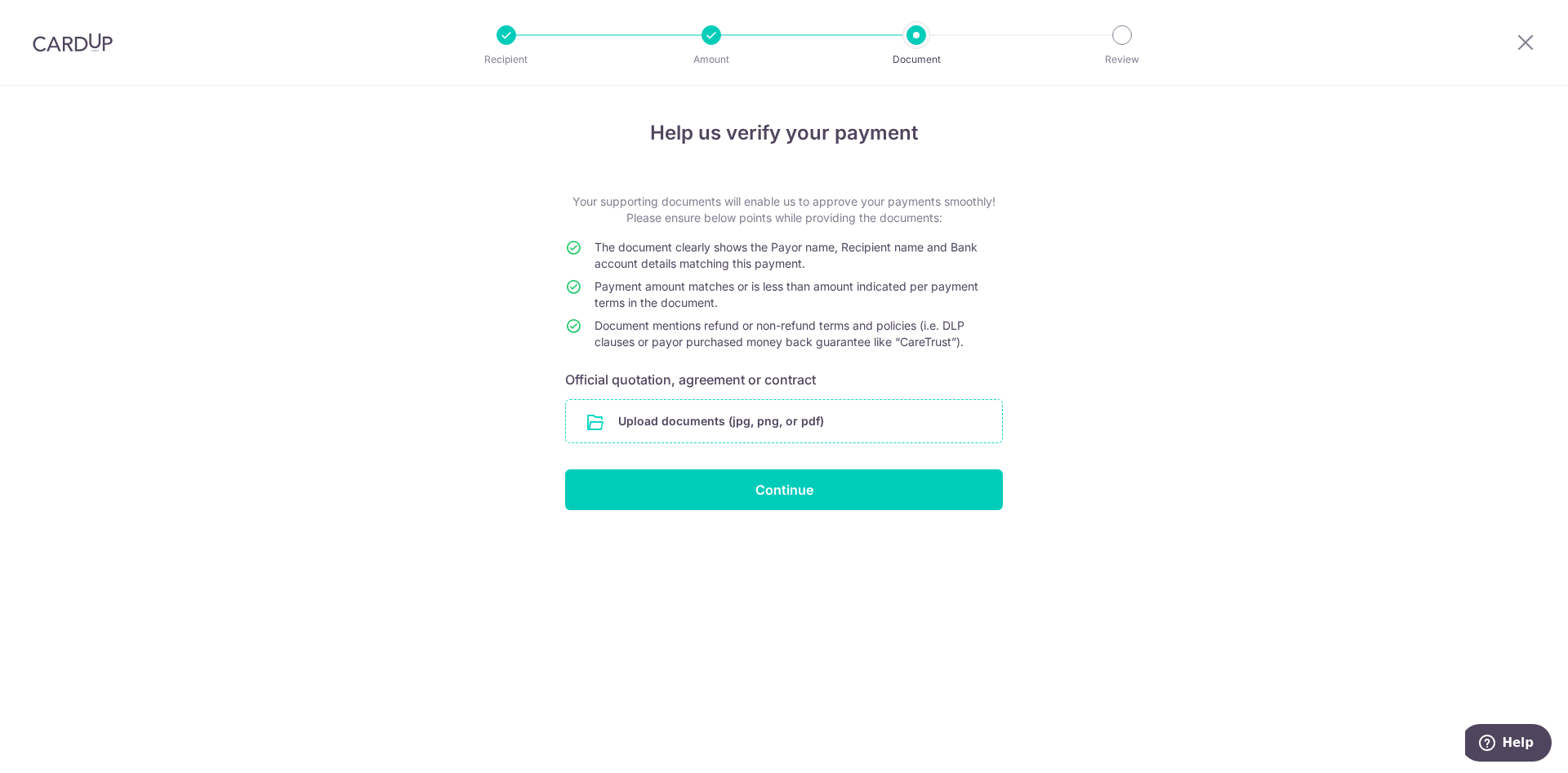
click at [753, 419] on input "file" at bounding box center [783, 421] width 436 height 43
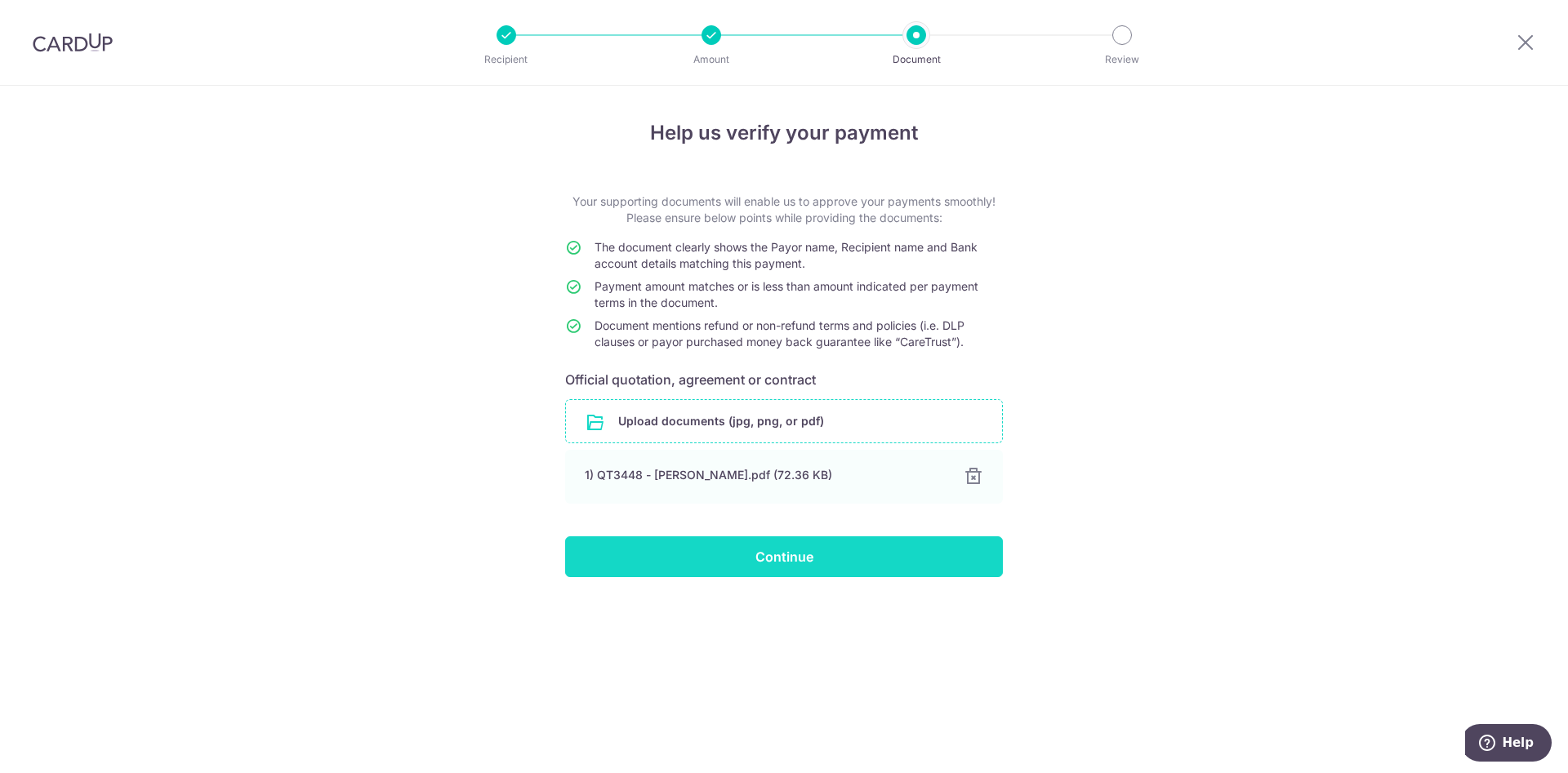
click at [802, 555] on input "Continue" at bounding box center [783, 557] width 438 height 41
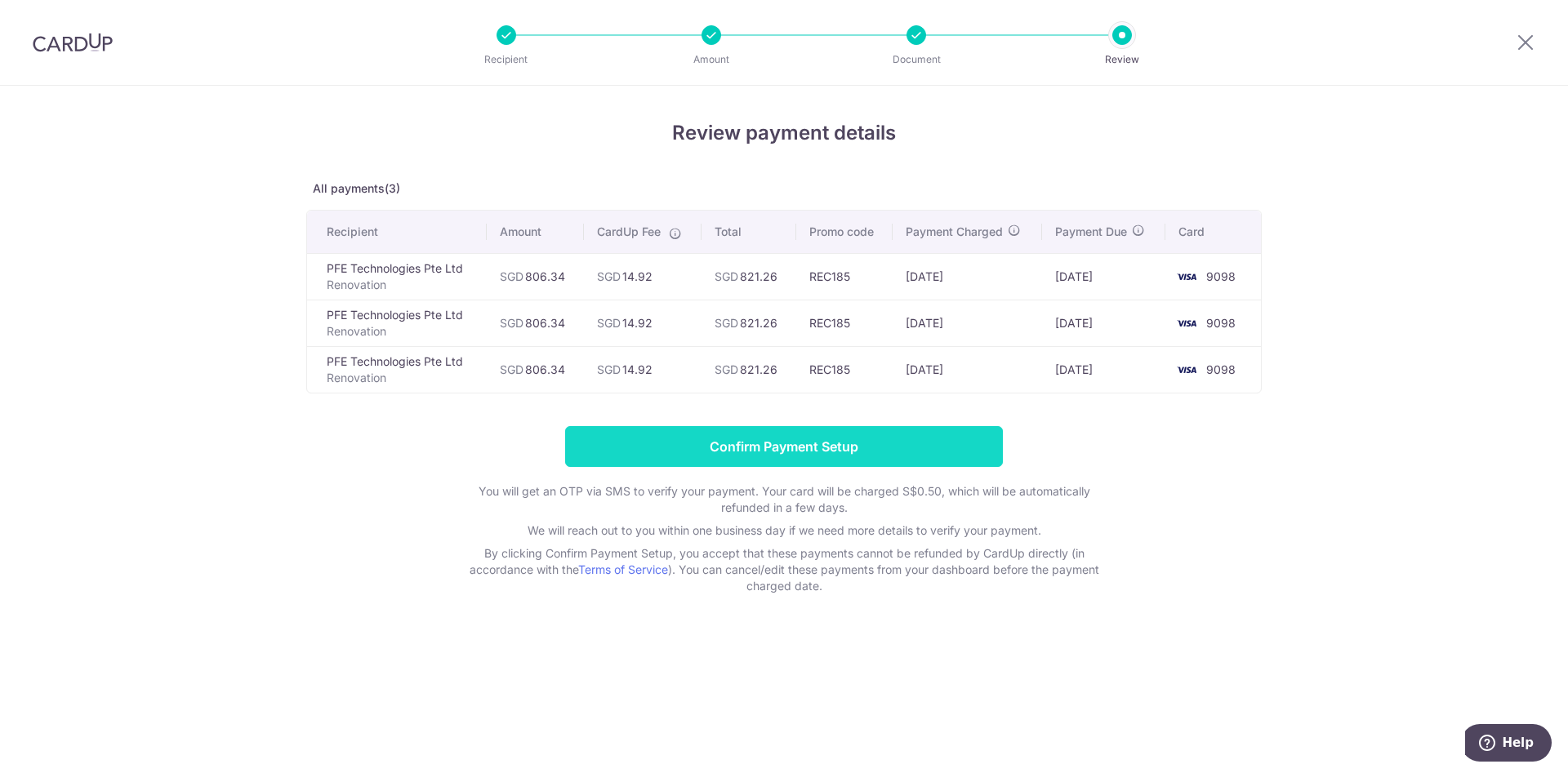
click at [820, 454] on input "Confirm Payment Setup" at bounding box center [783, 446] width 438 height 41
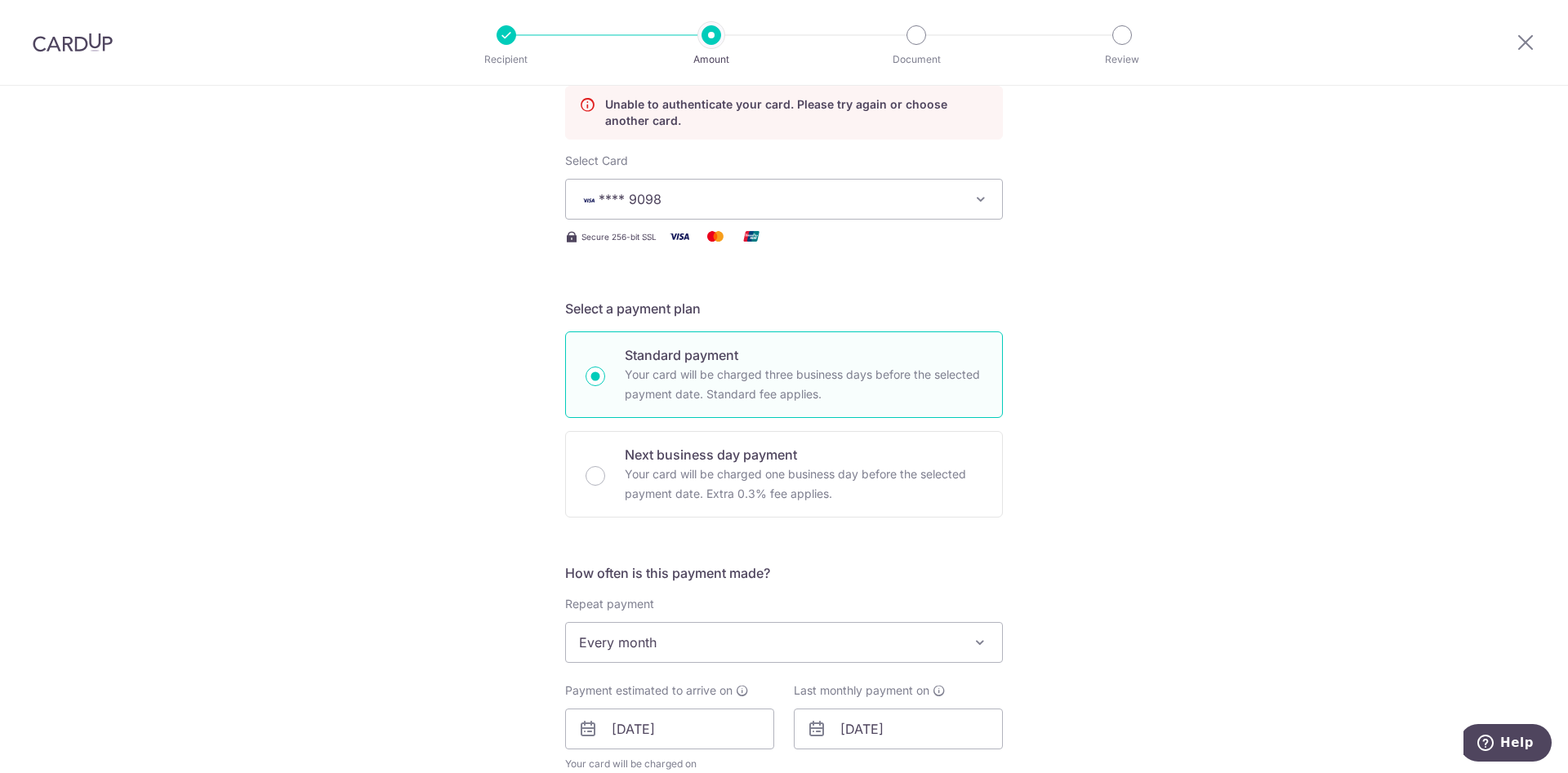
click at [772, 211] on button "**** 9098" at bounding box center [783, 199] width 438 height 41
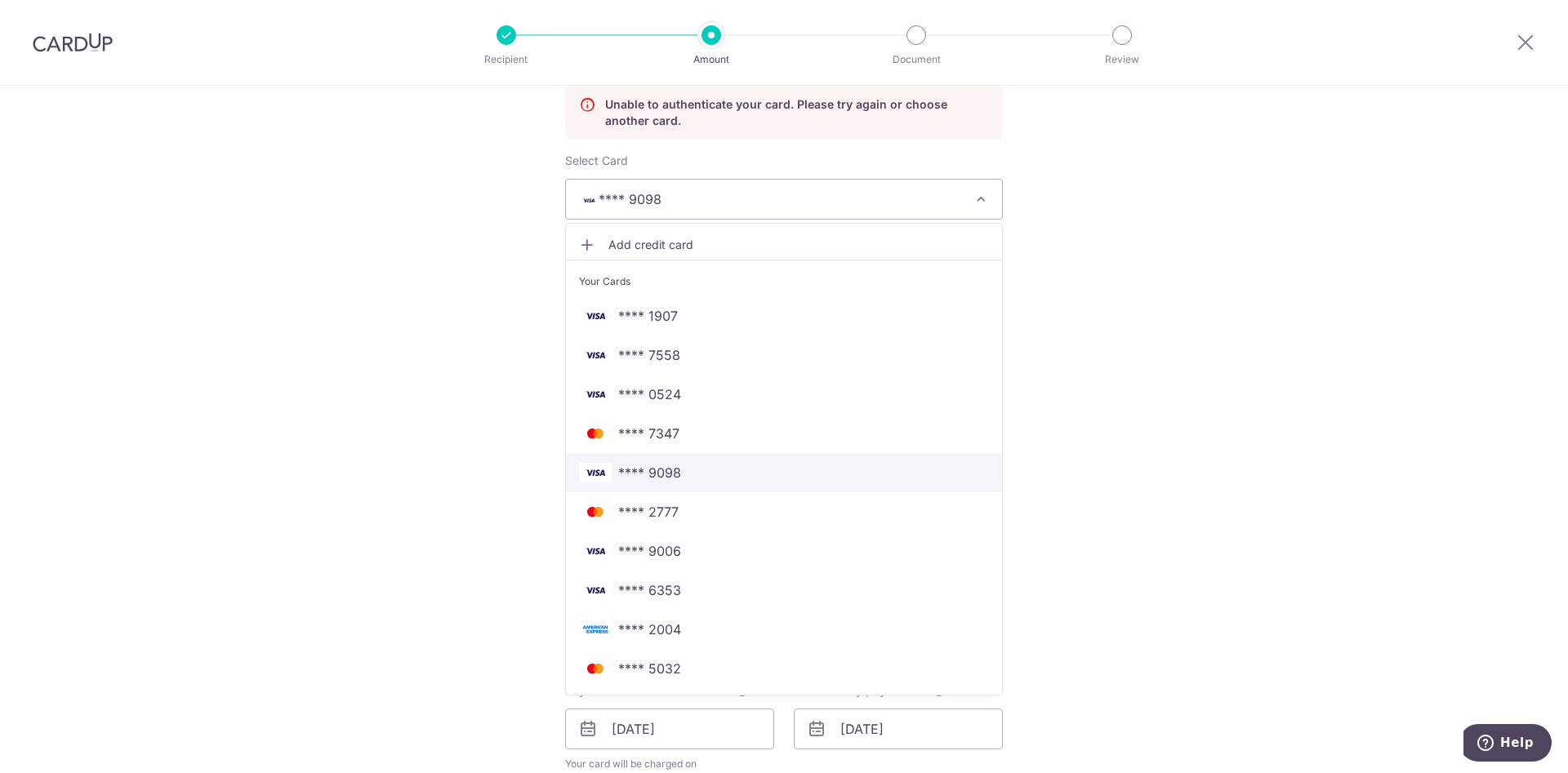
click at [640, 474] on span "**** 9098" at bounding box center [650, 472] width 63 height 19
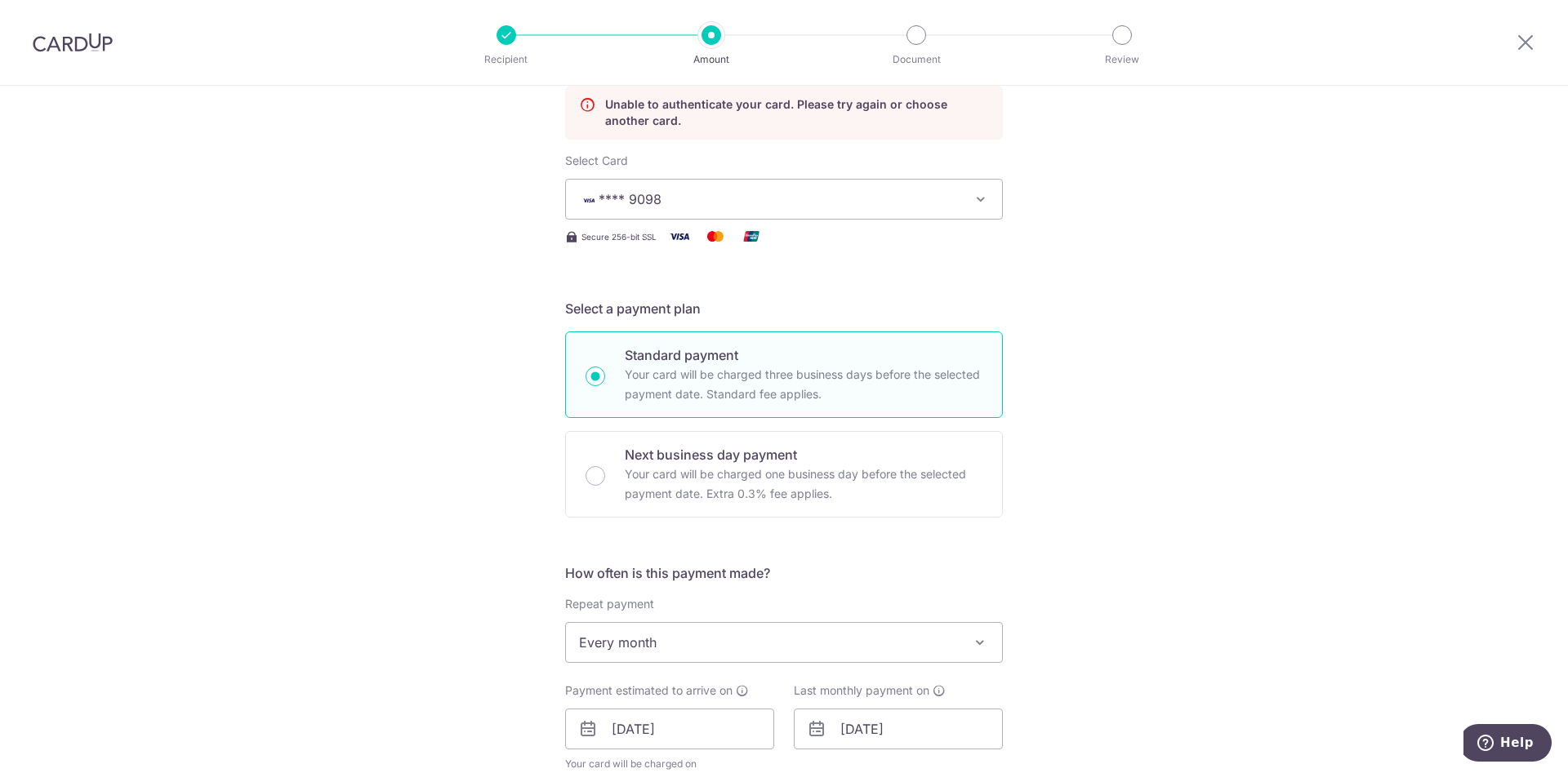
click at [1201, 463] on div "Tell us more about your payment Enter payment amount SGD 806.34 806.34 Unable t…" at bounding box center [784, 729] width 1568 height 1727
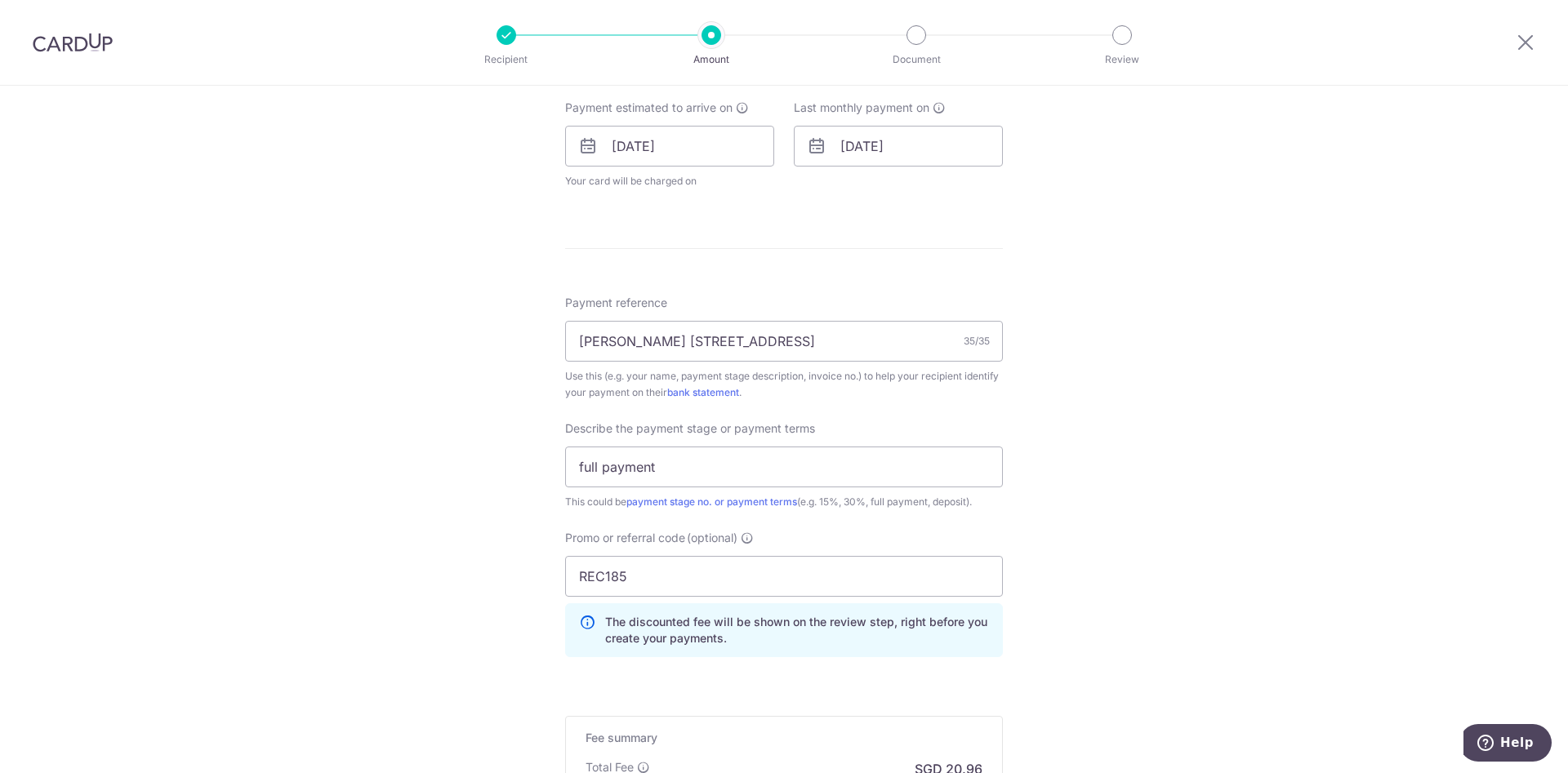
scroll to position [1040, 0]
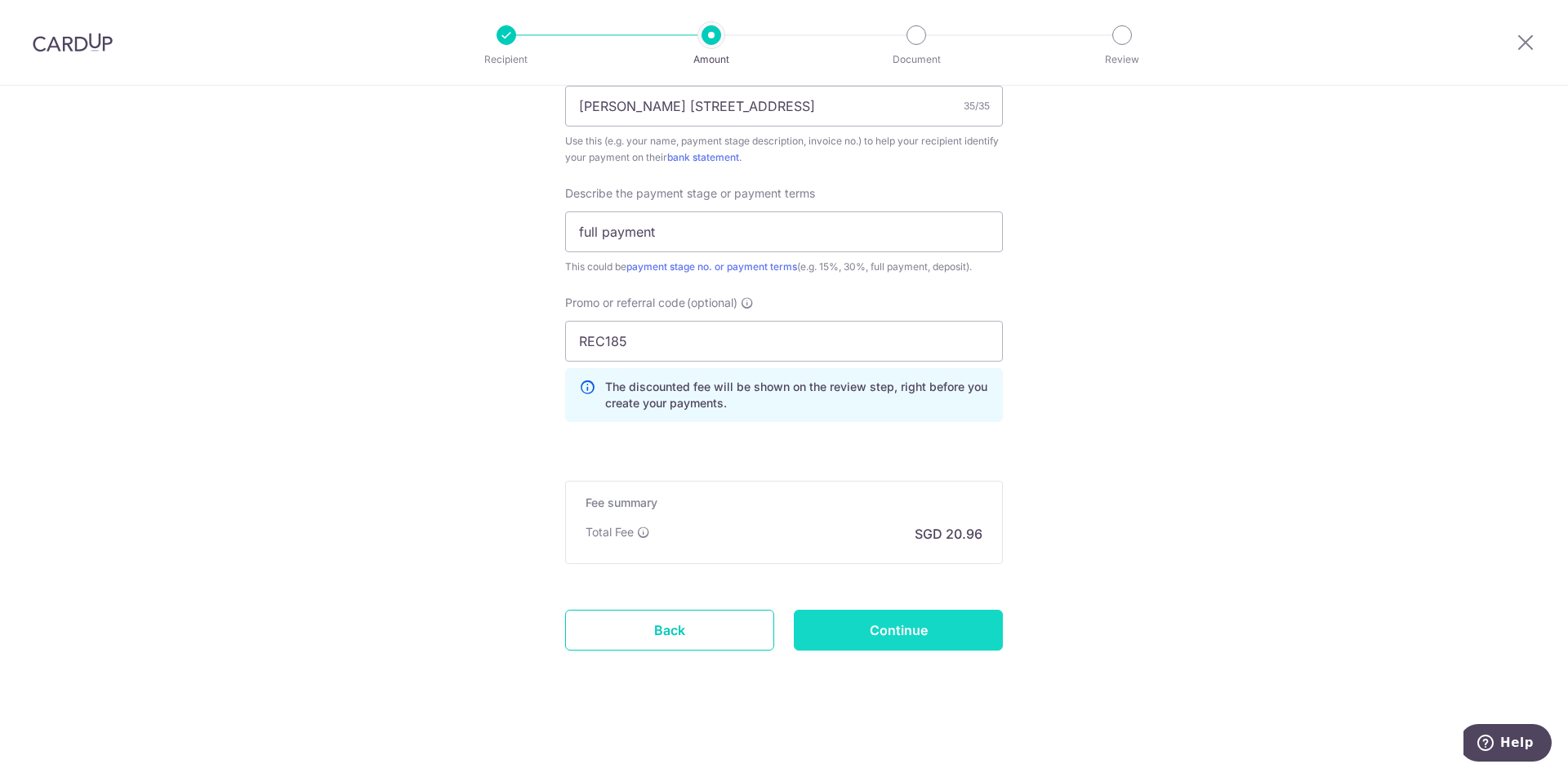
click at [960, 641] on input "Continue" at bounding box center [898, 630] width 209 height 41
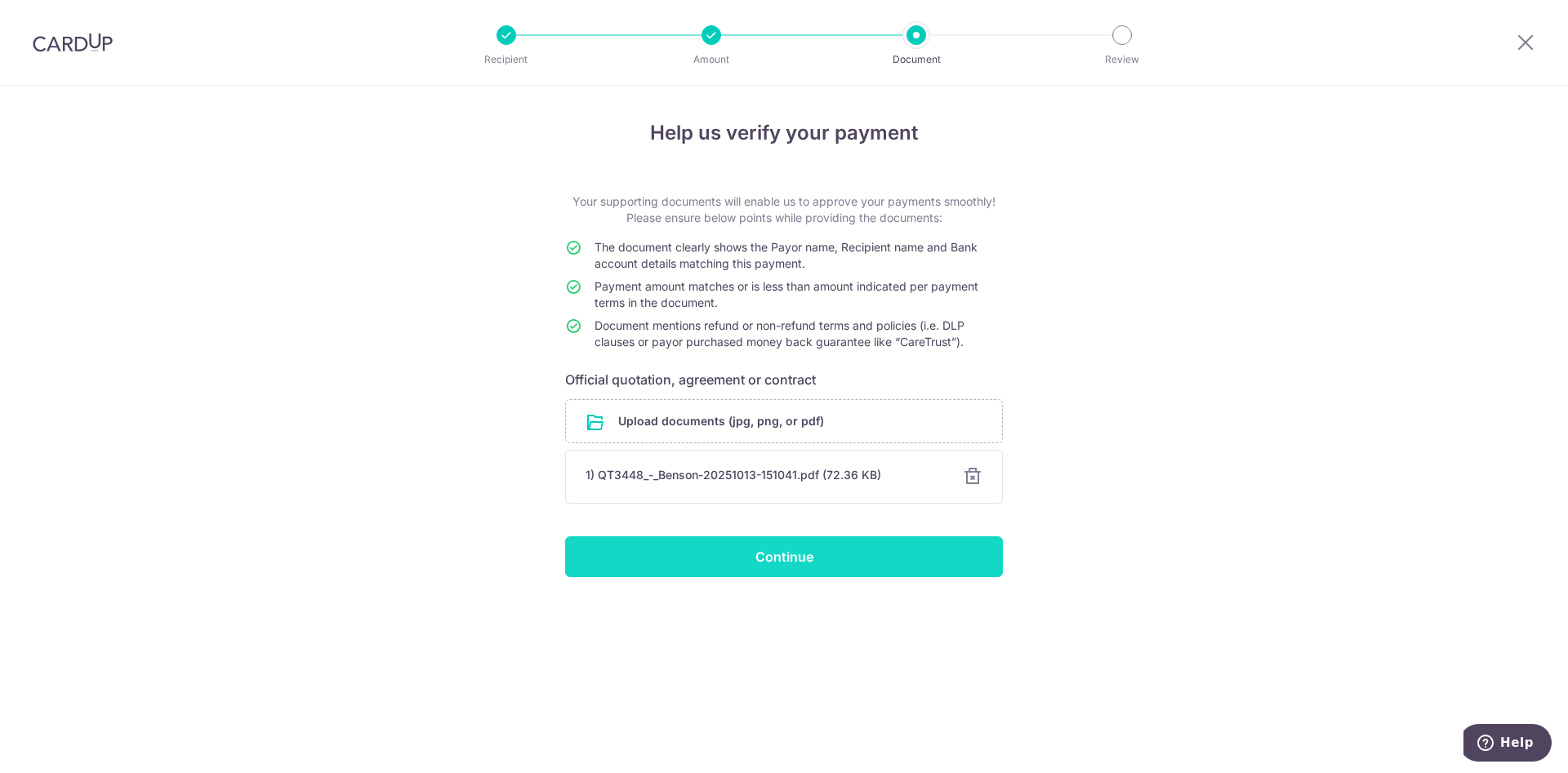
click at [795, 565] on input "Continue" at bounding box center [783, 557] width 438 height 41
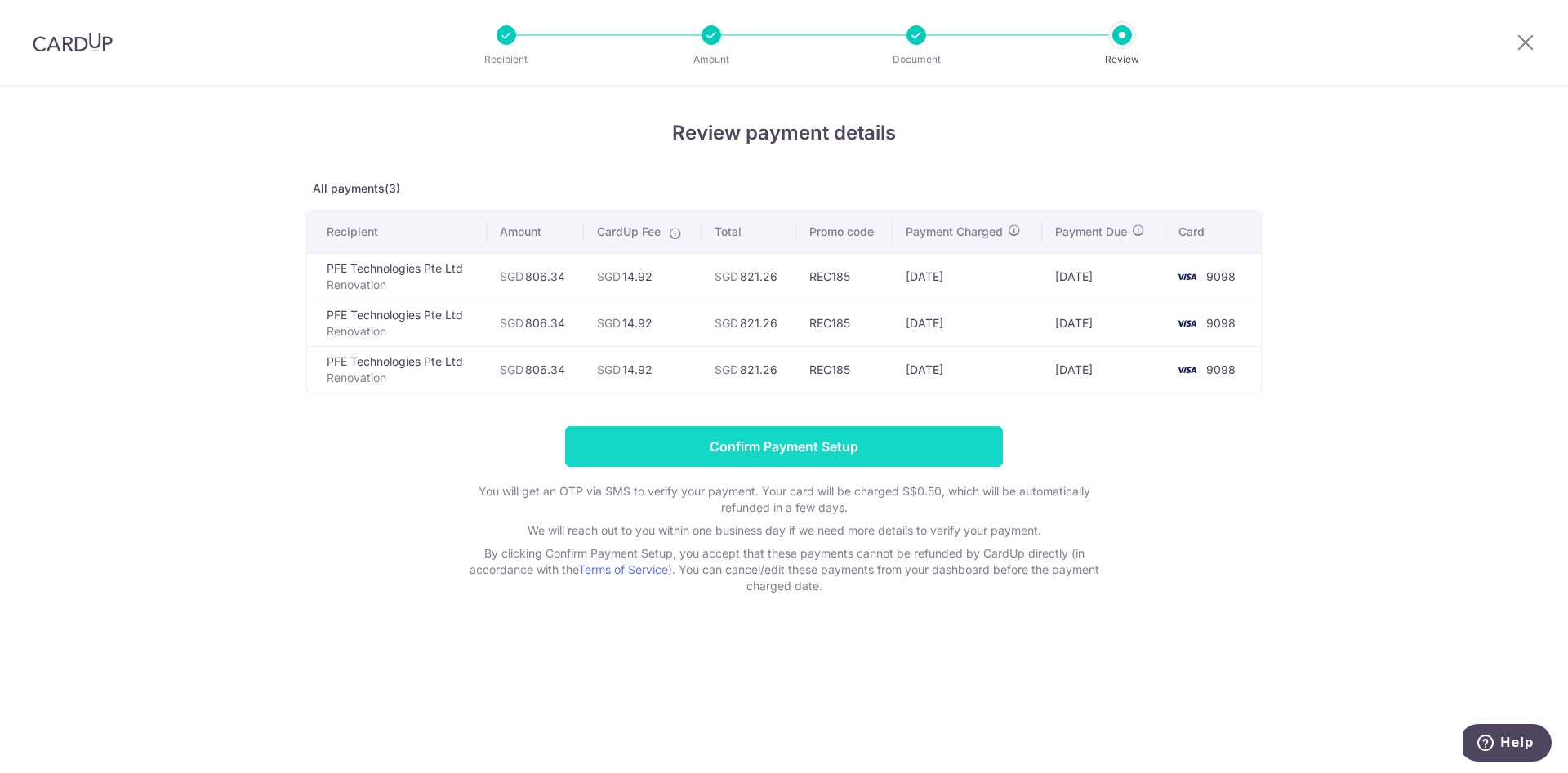
click at [758, 448] on input "Confirm Payment Setup" at bounding box center [783, 446] width 438 height 41
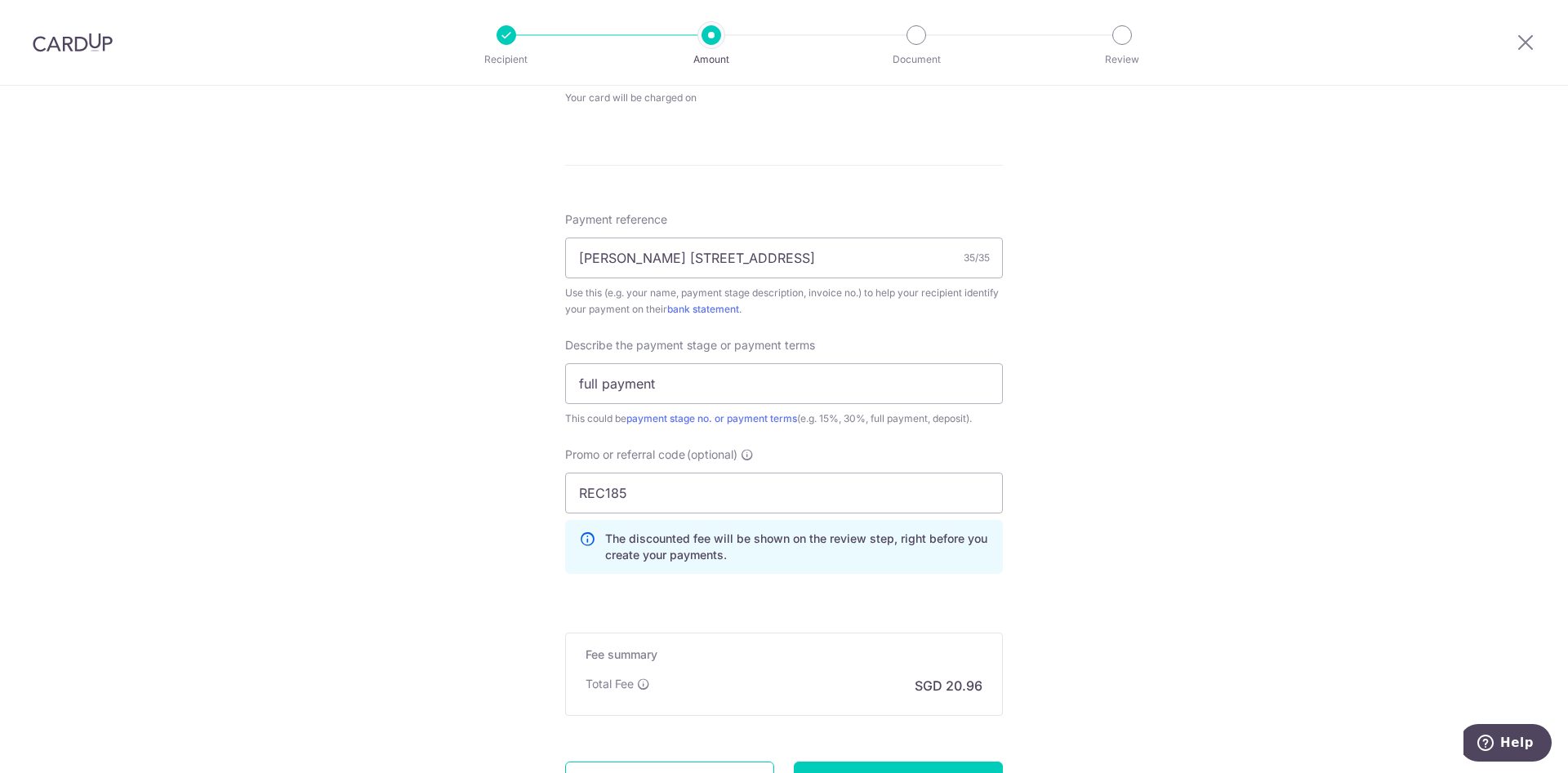
scroll to position [1040, 0]
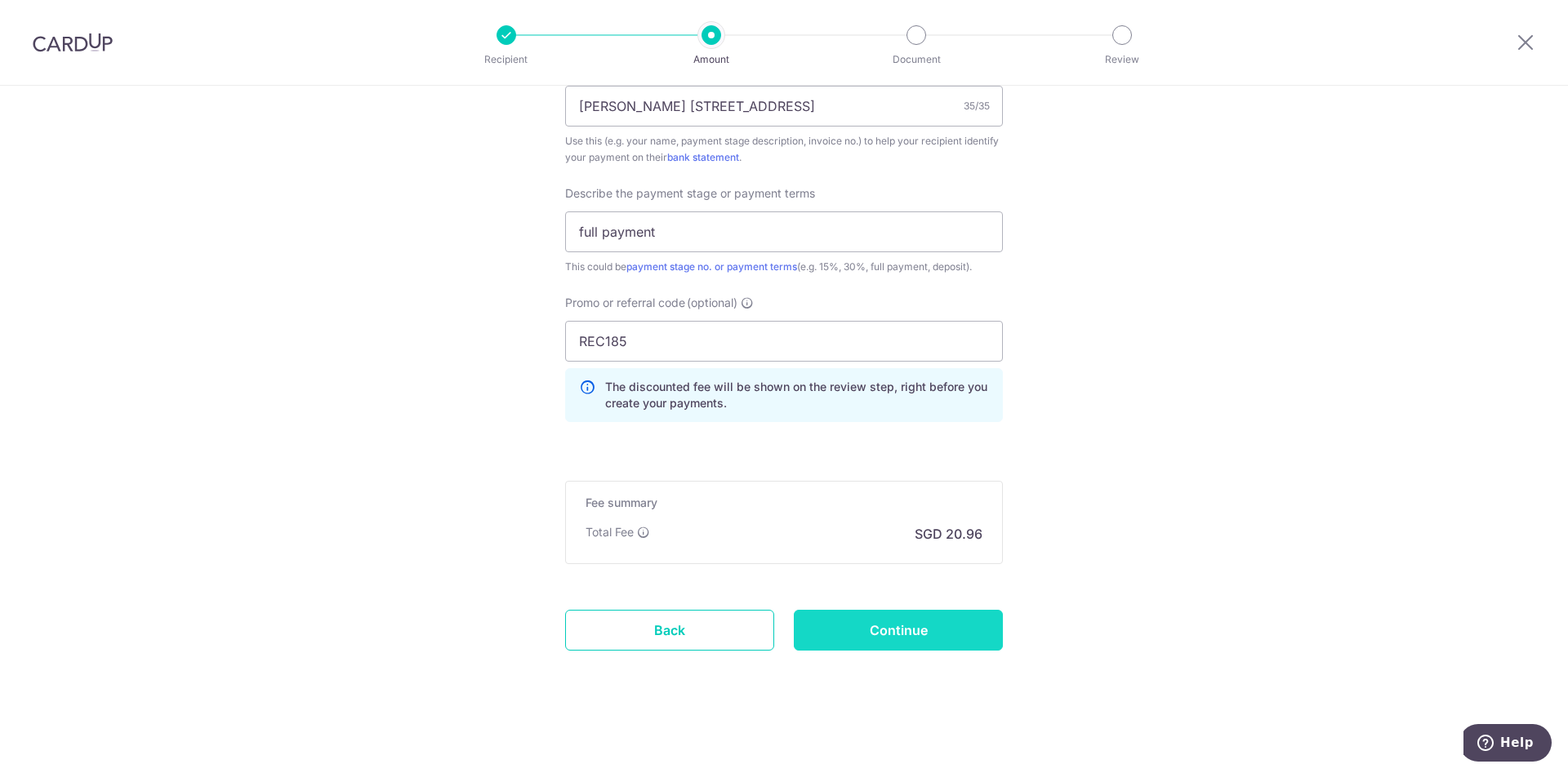
click at [907, 627] on input "Continue" at bounding box center [898, 630] width 209 height 41
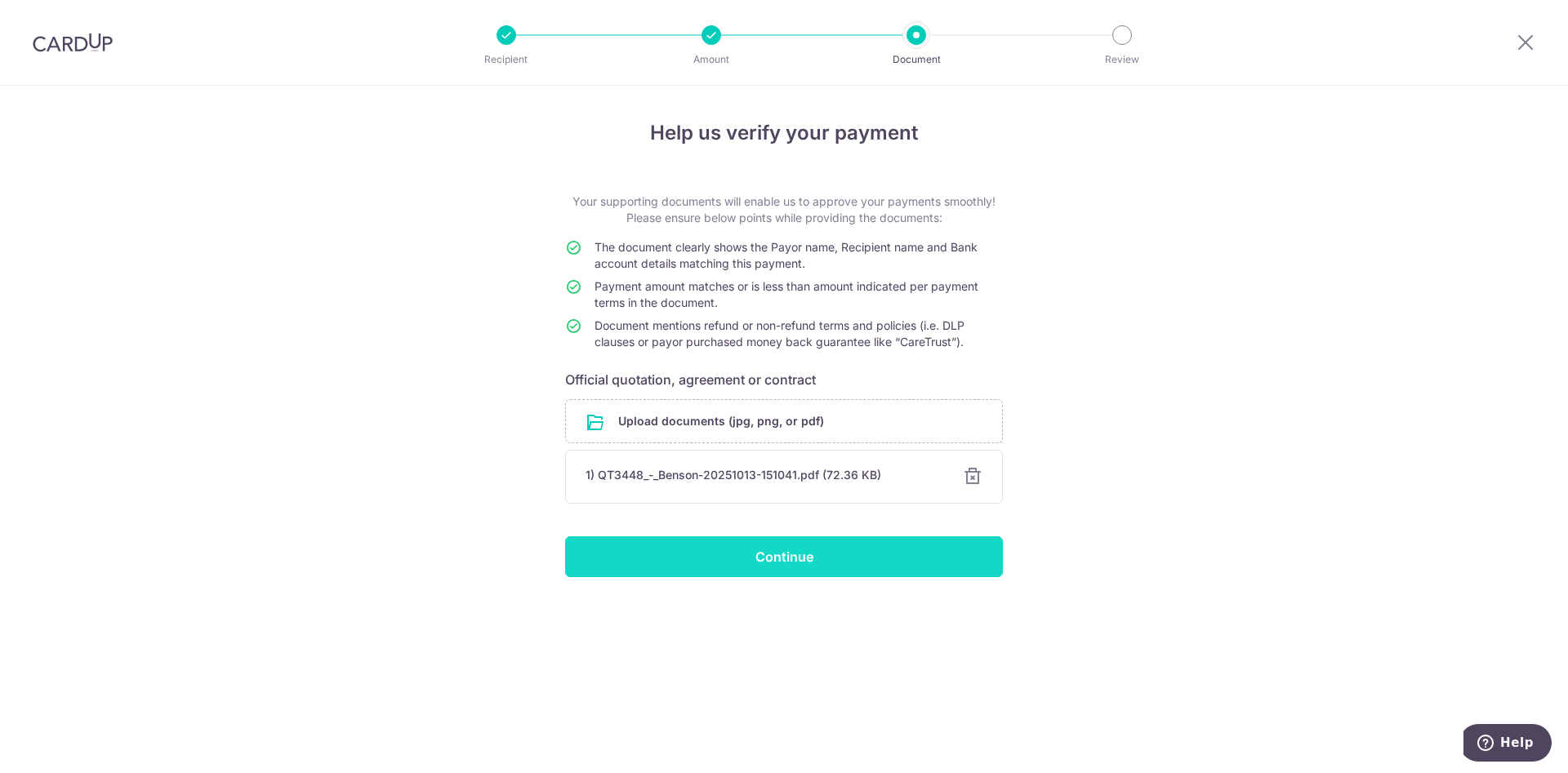
click at [759, 570] on input "Continue" at bounding box center [783, 557] width 438 height 41
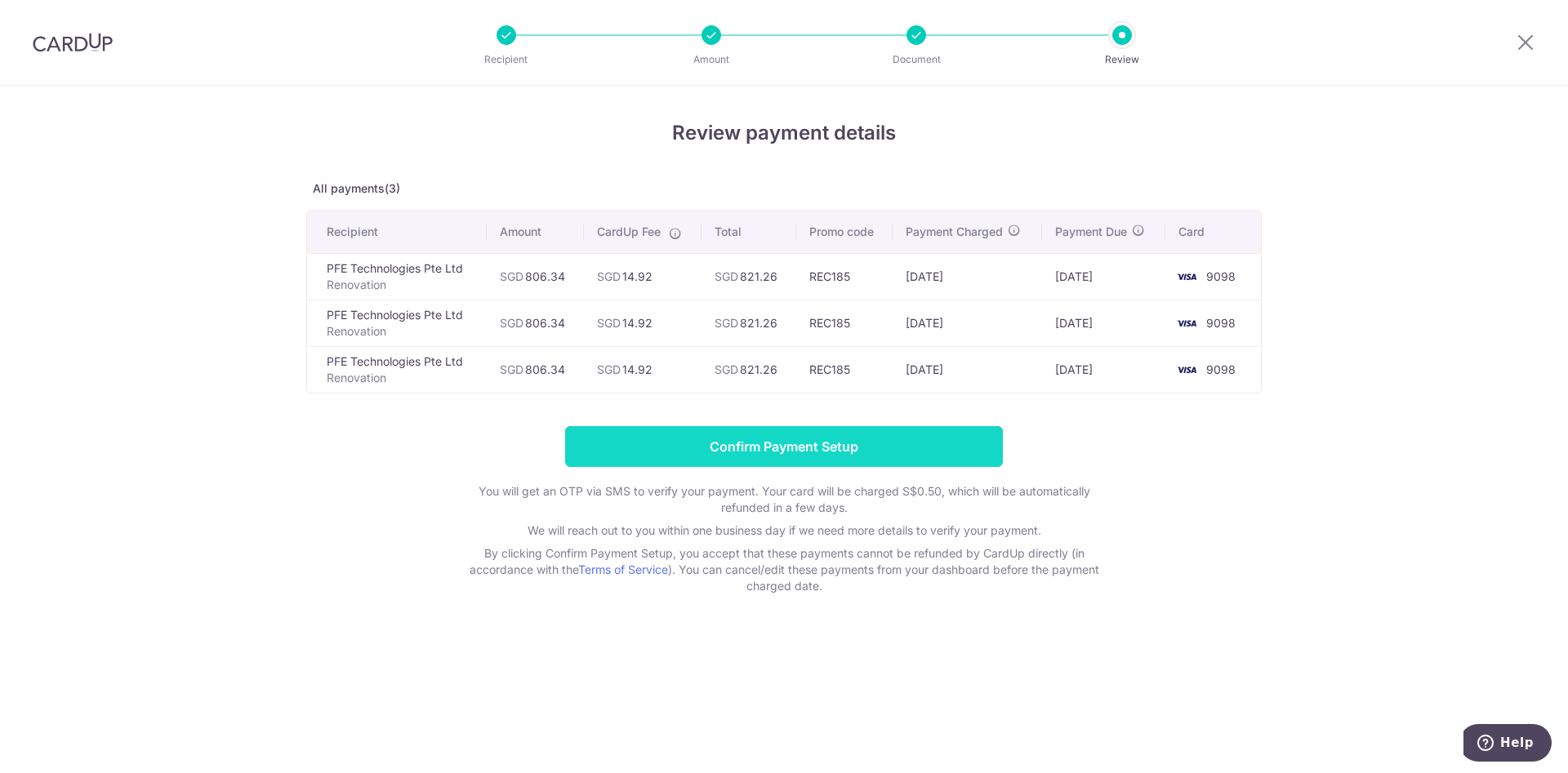
click at [738, 450] on input "Confirm Payment Setup" at bounding box center [783, 446] width 438 height 41
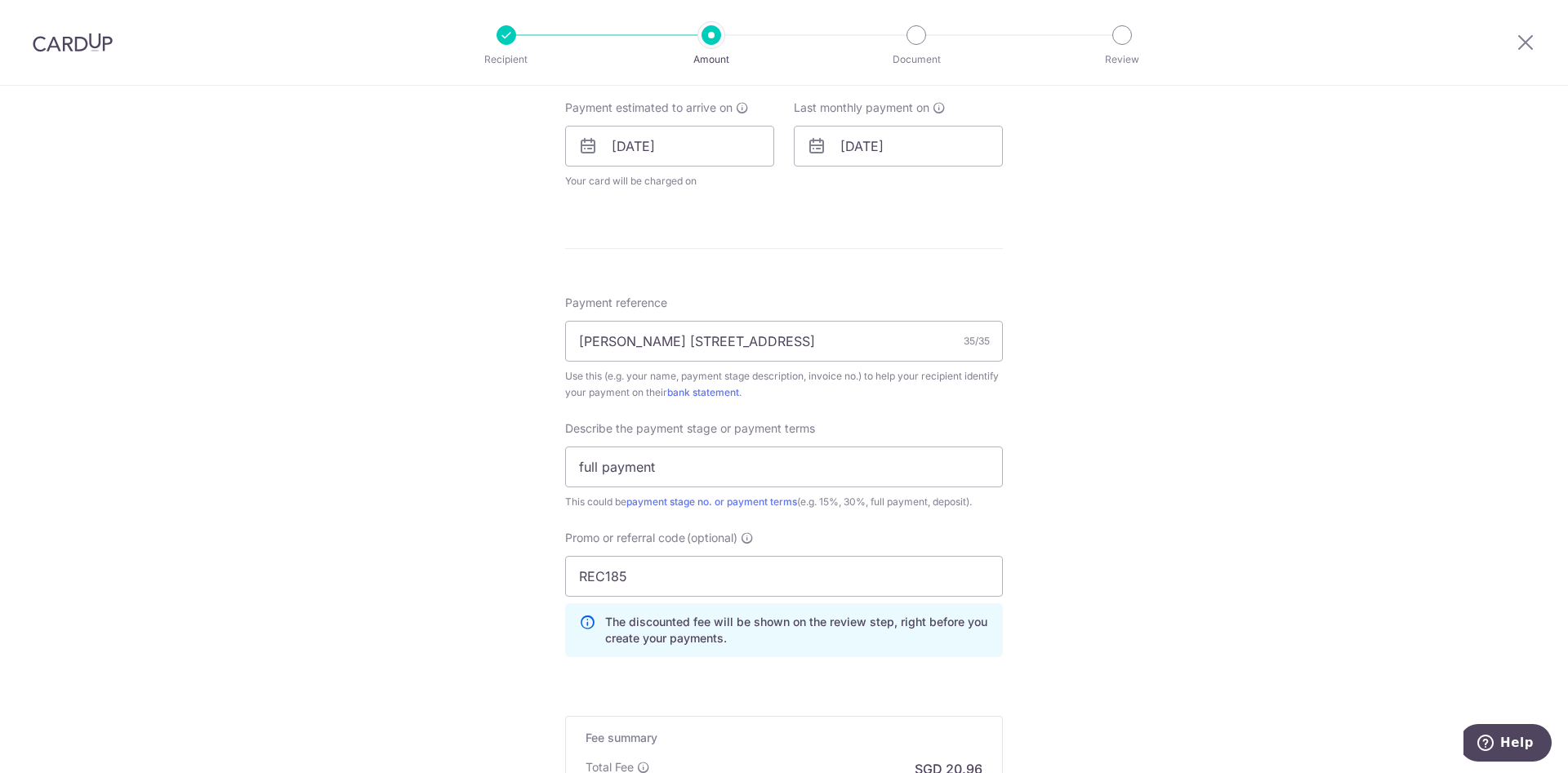
scroll to position [1040, 0]
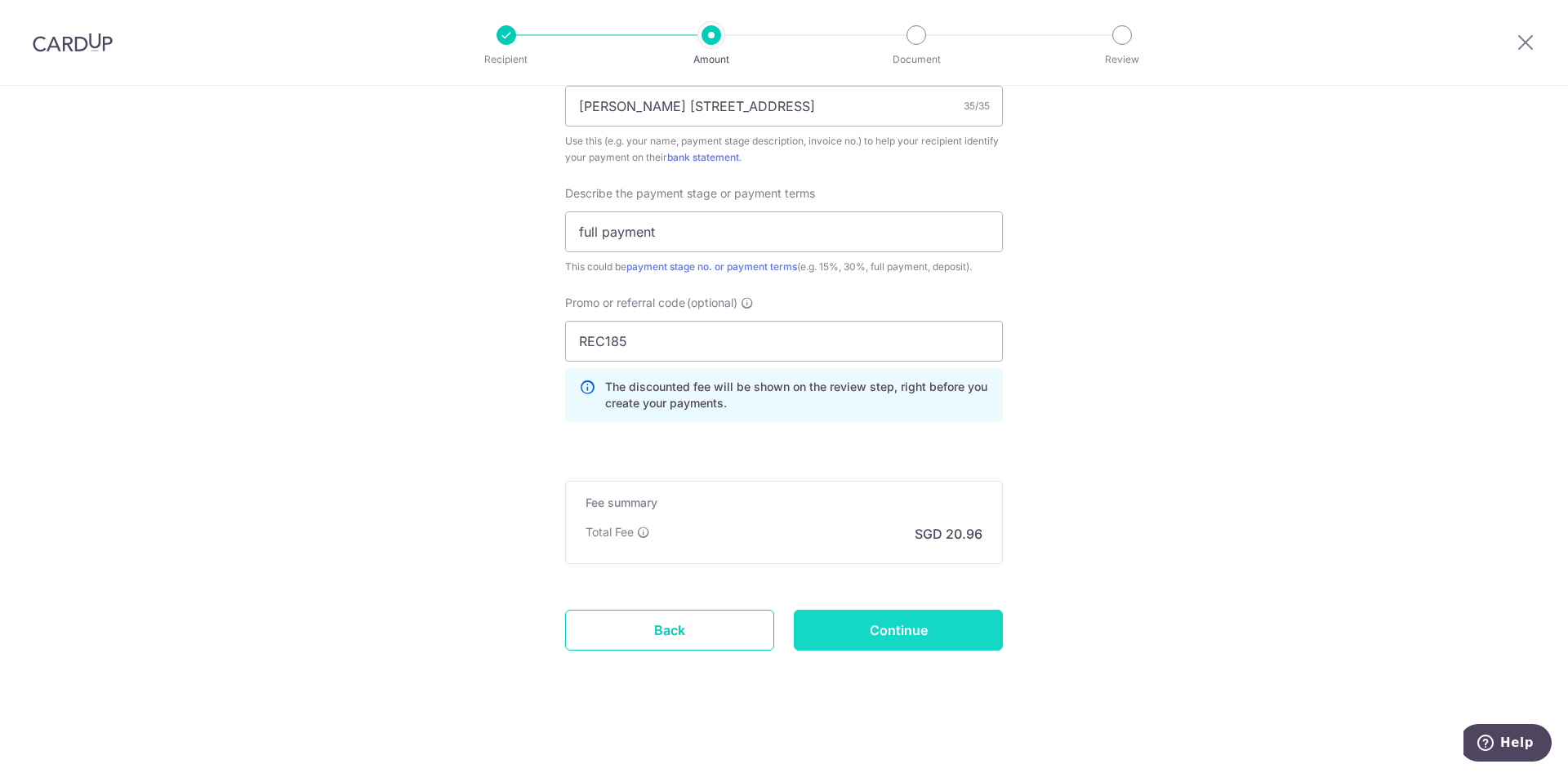
click at [877, 636] on input "Continue" at bounding box center [898, 630] width 209 height 41
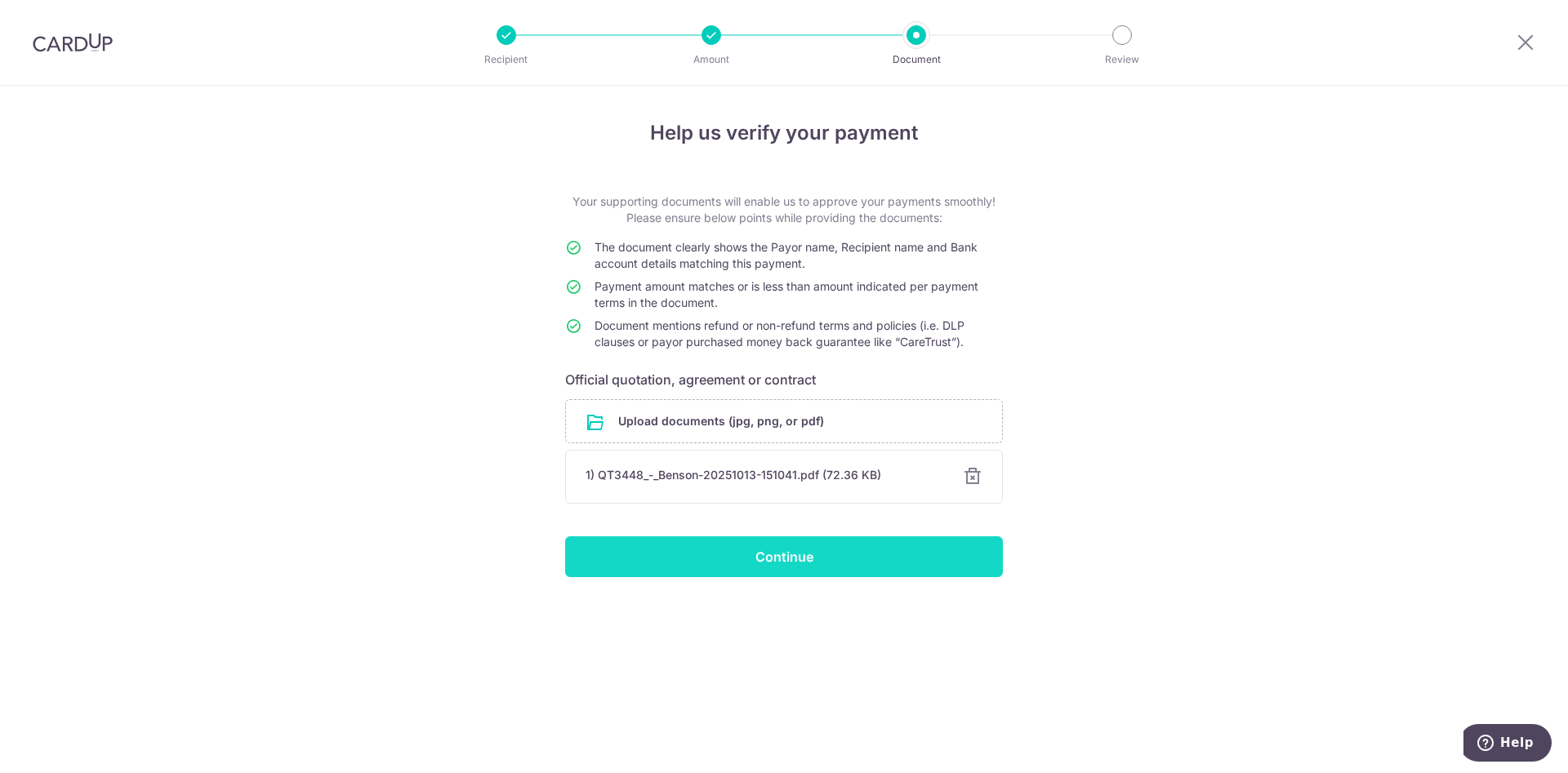
click at [772, 572] on input "Continue" at bounding box center [783, 557] width 438 height 41
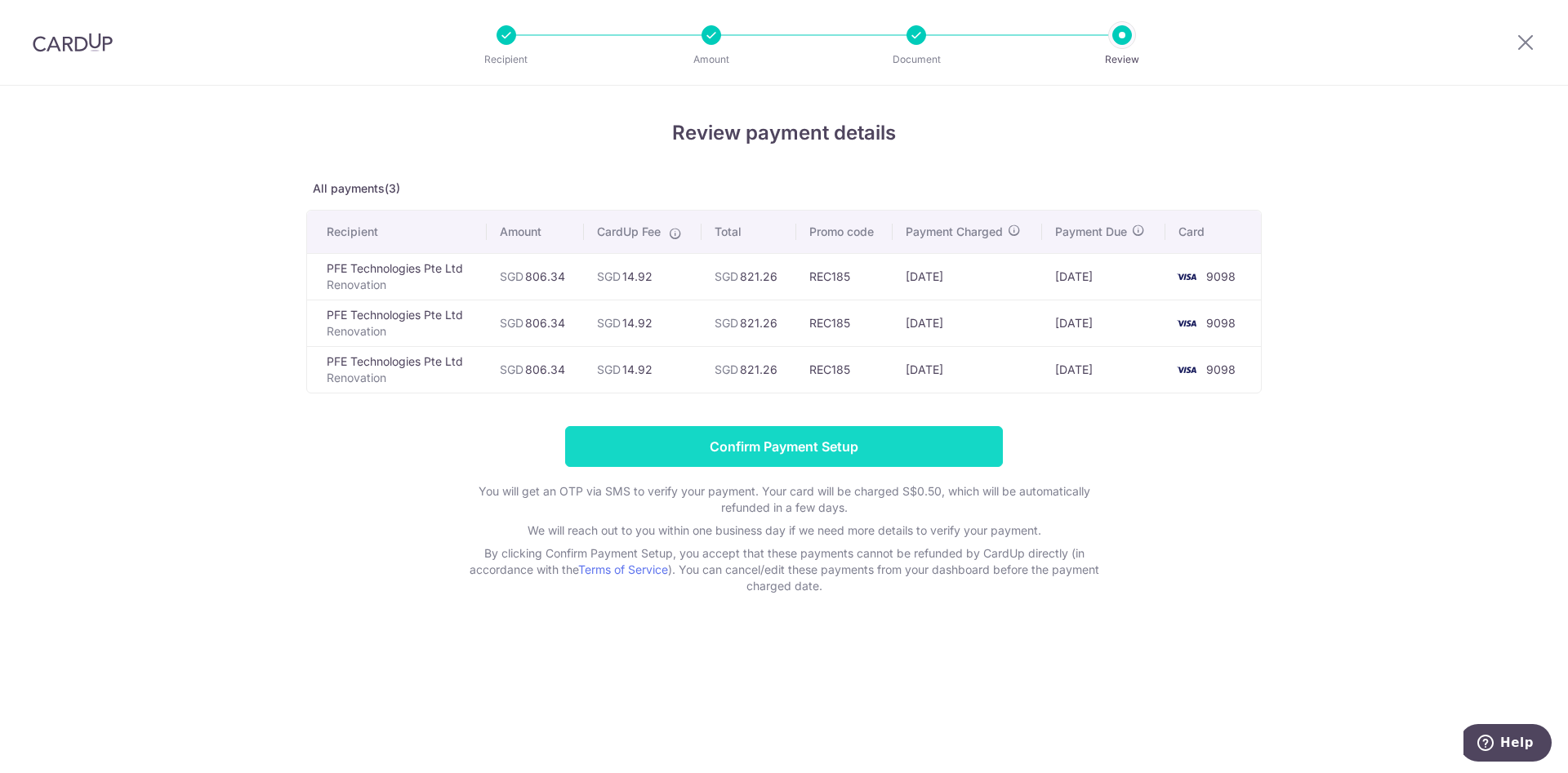
click at [810, 443] on input "Confirm Payment Setup" at bounding box center [783, 446] width 438 height 41
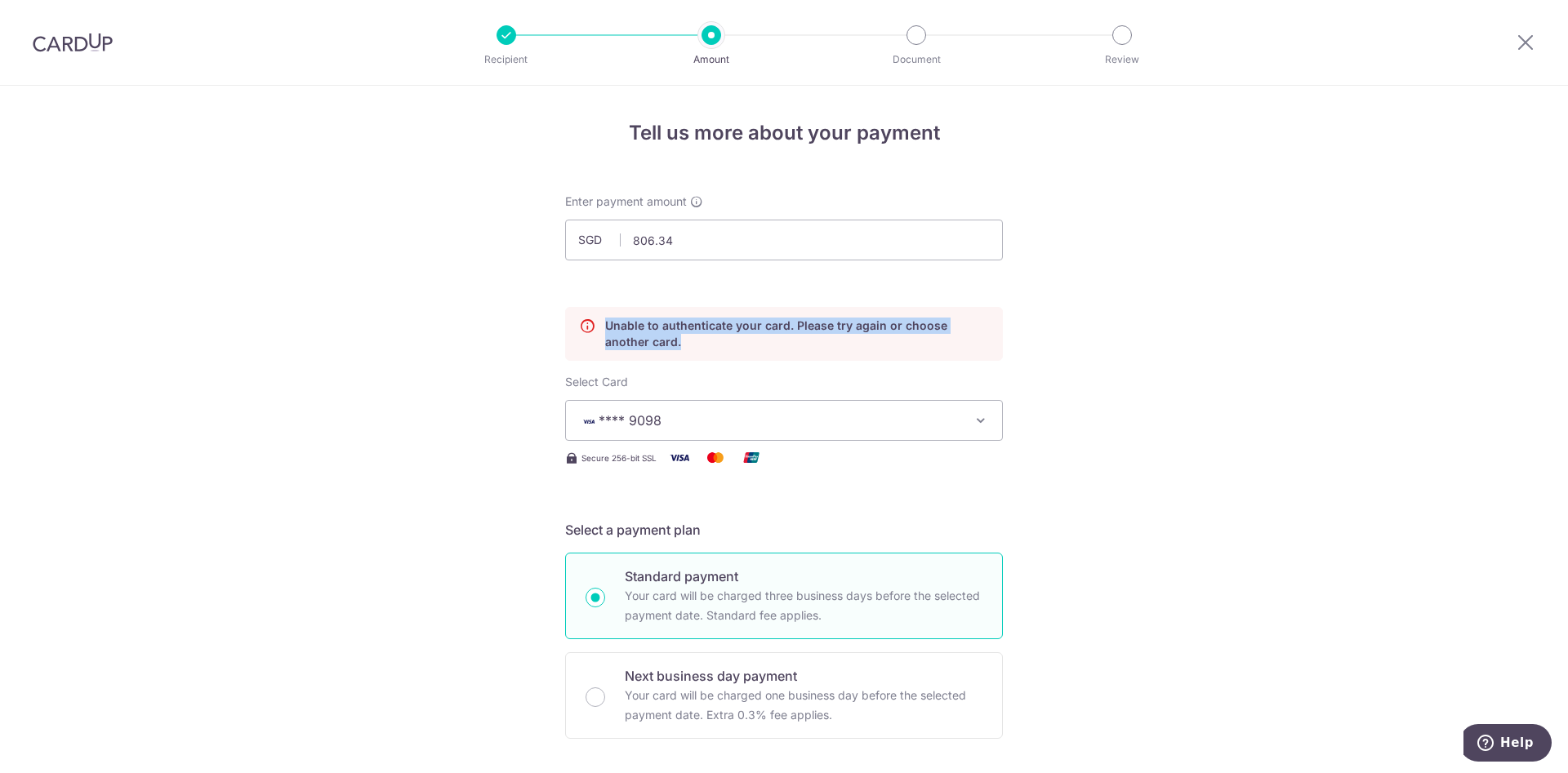
drag, startPoint x: 603, startPoint y: 324, endPoint x: 646, endPoint y: 343, distance: 47.0
click at [646, 343] on div "Unable to authenticate your card. Please try again or choose another card." at bounding box center [783, 334] width 438 height 54
copy p "Unable to authenticate your card. Please try again or choose another card."
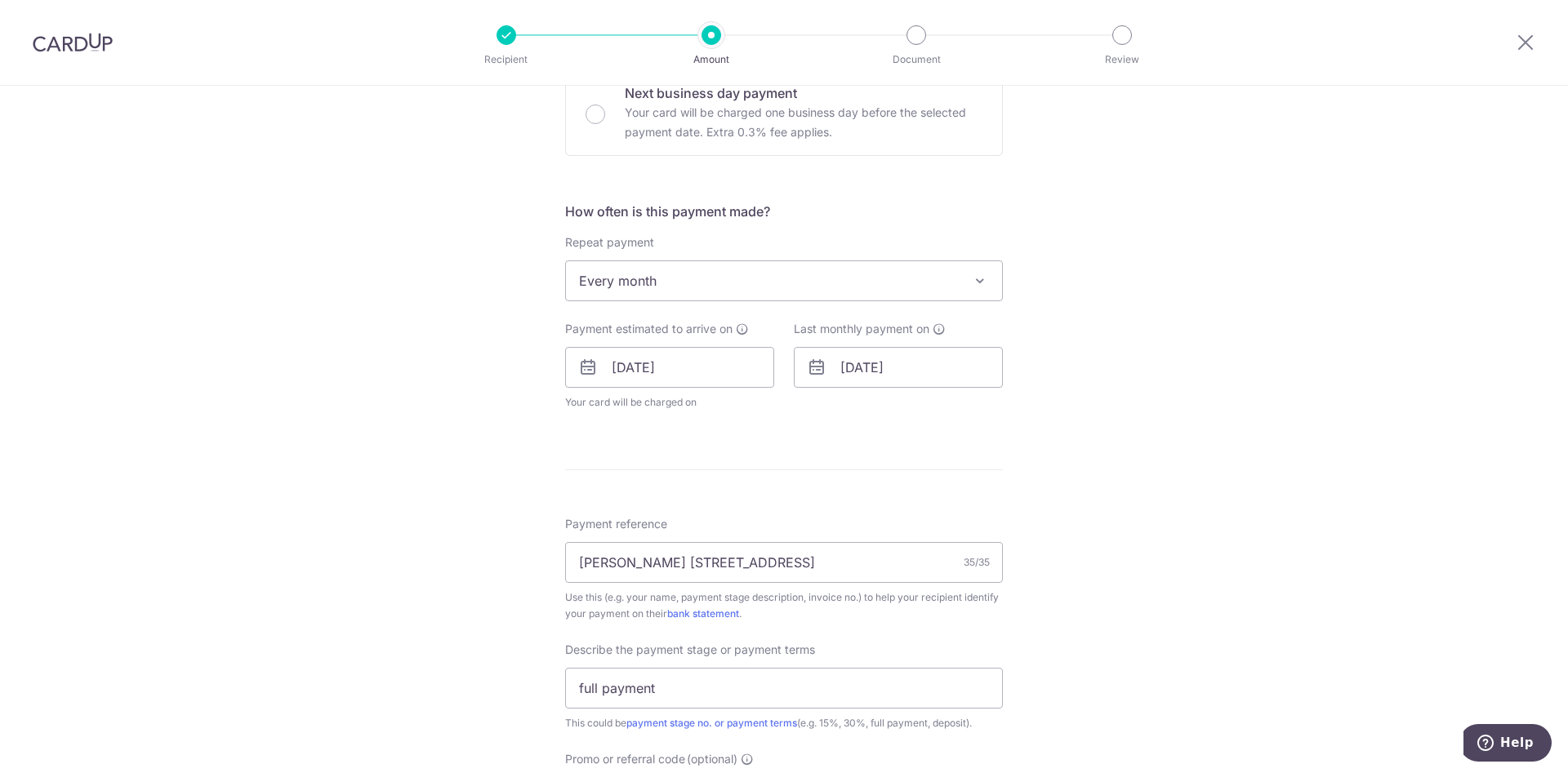
scroll to position [1000, 0]
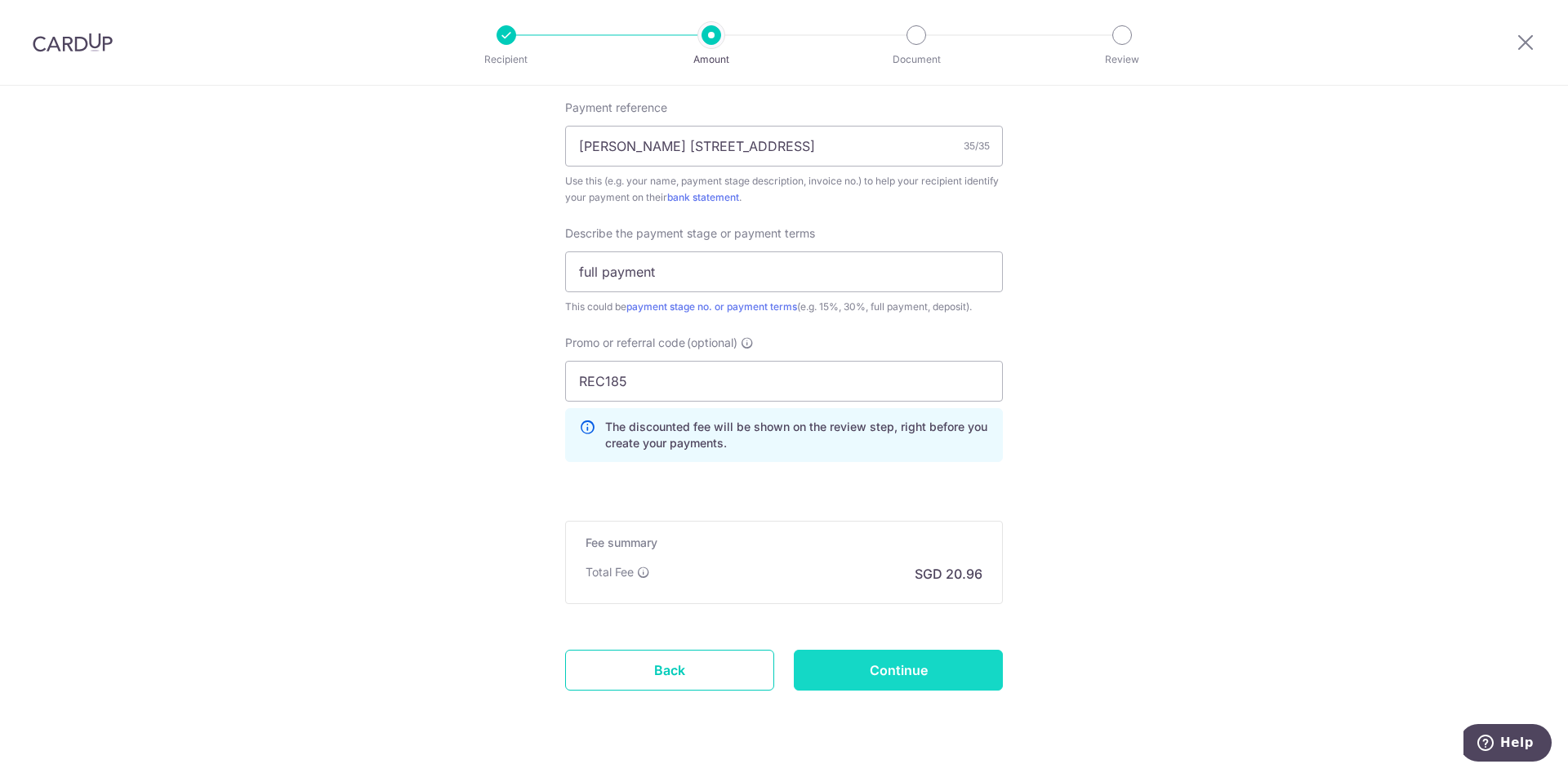
click at [902, 681] on input "Continue" at bounding box center [898, 670] width 209 height 41
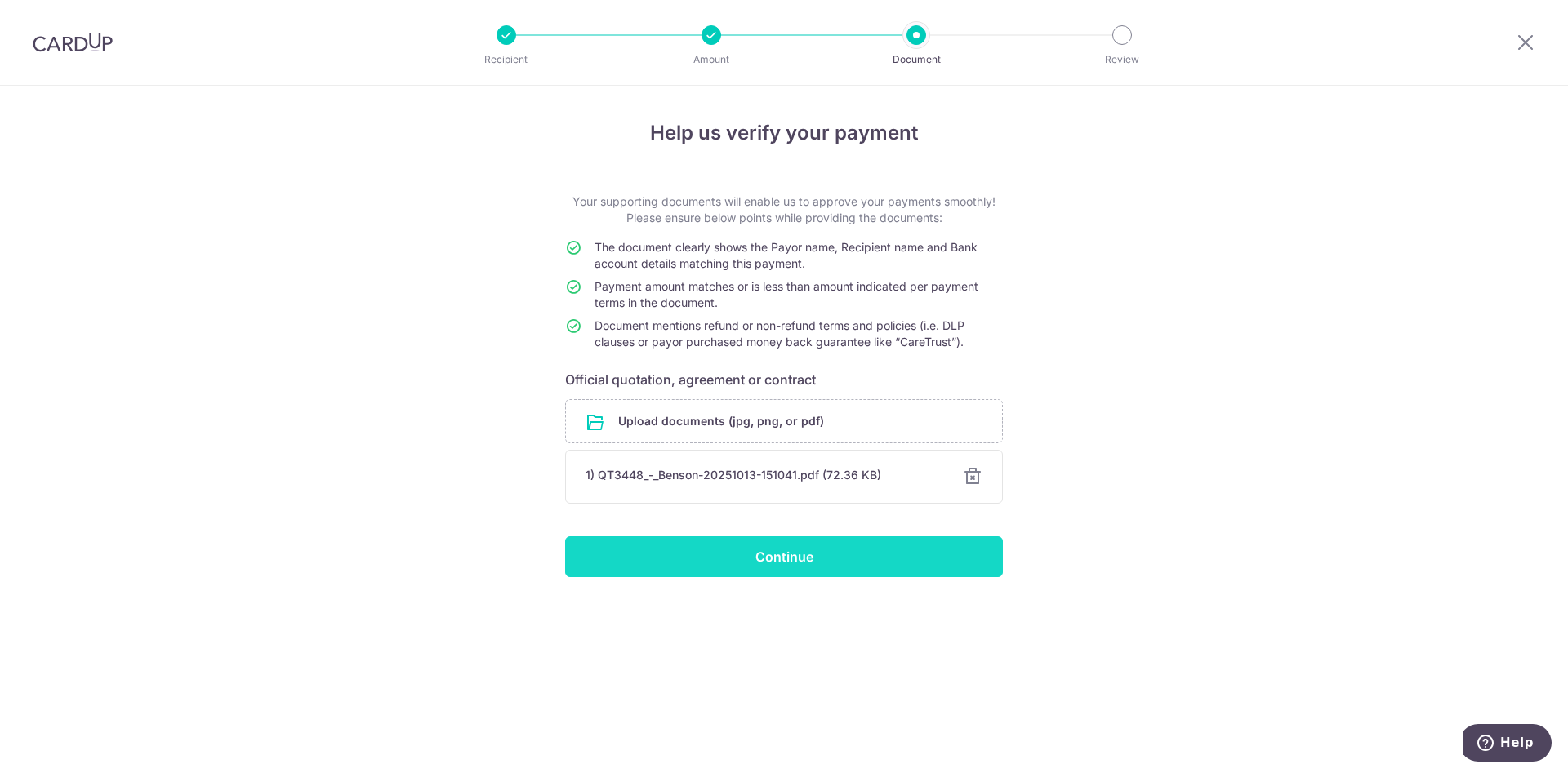
click at [821, 557] on input "Continue" at bounding box center [783, 557] width 438 height 41
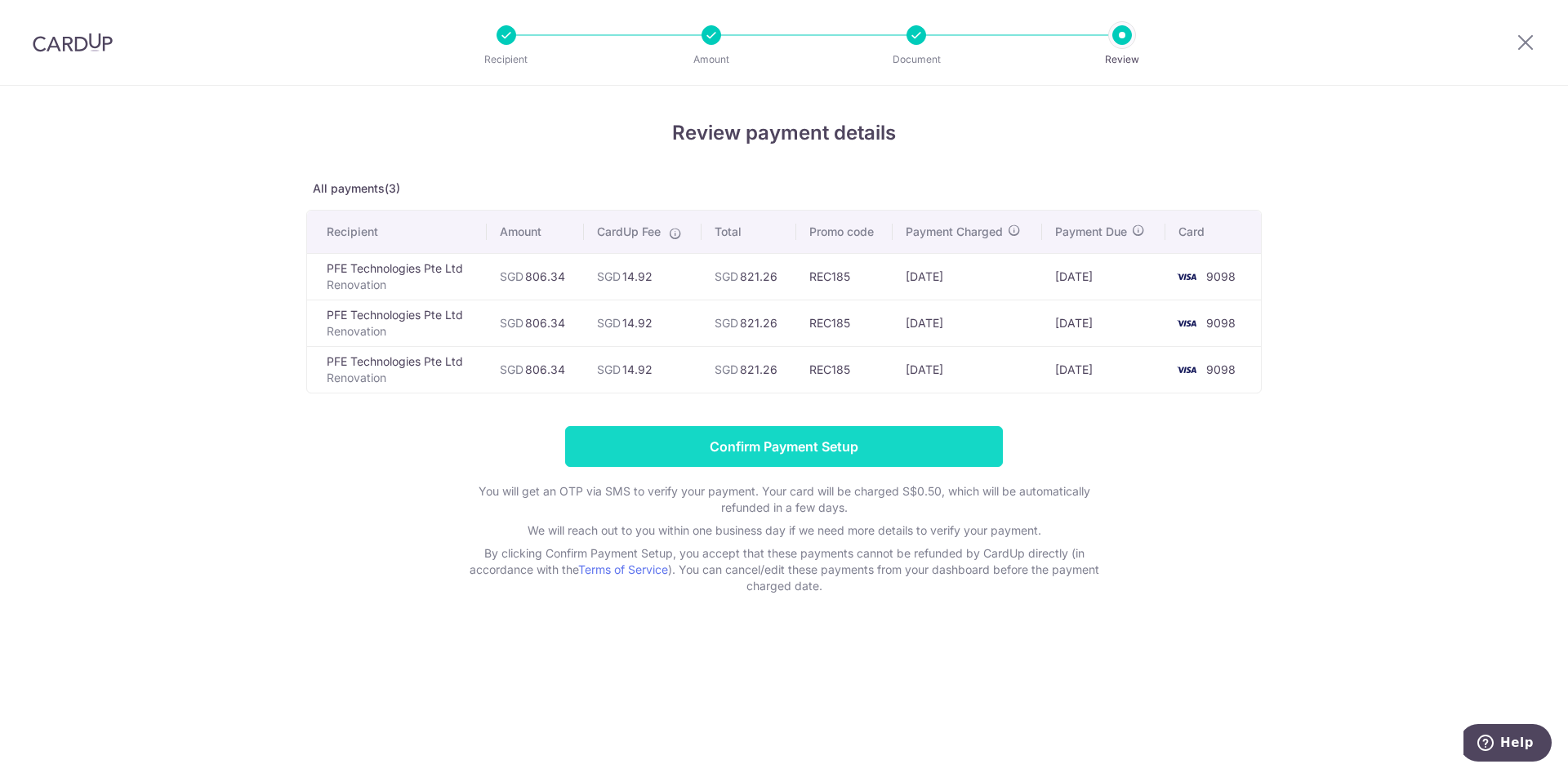
click at [785, 457] on input "Confirm Payment Setup" at bounding box center [783, 446] width 438 height 41
